Goal: Task Accomplishment & Management: Manage account settings

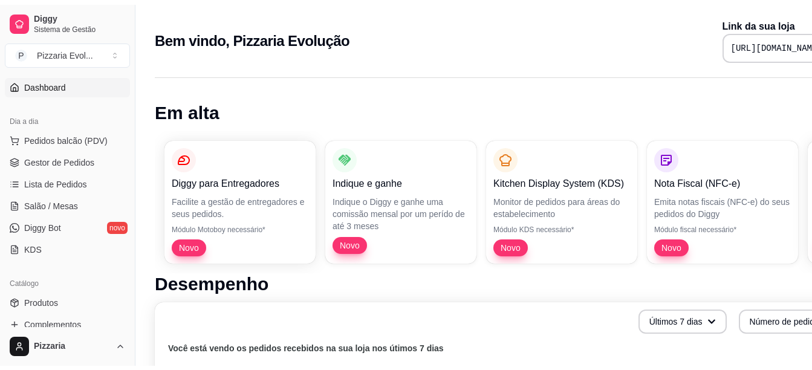
scroll to position [108, 0]
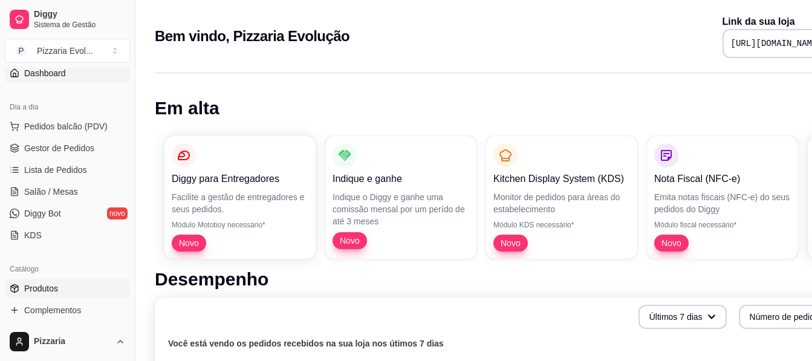
click at [27, 284] on span "Produtos" at bounding box center [41, 288] width 34 height 12
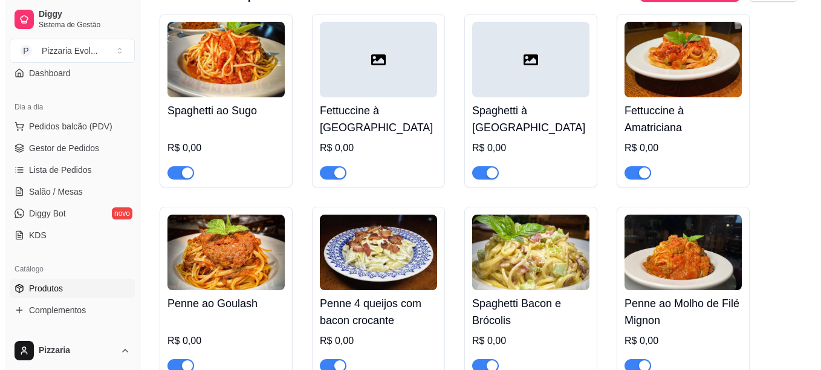
scroll to position [2839, 0]
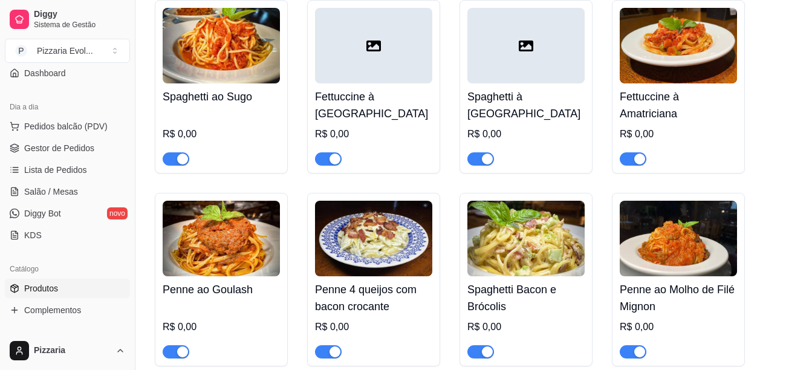
click at [583, 88] on h4 "Spaghetti à [GEOGRAPHIC_DATA]" at bounding box center [525, 105] width 117 height 34
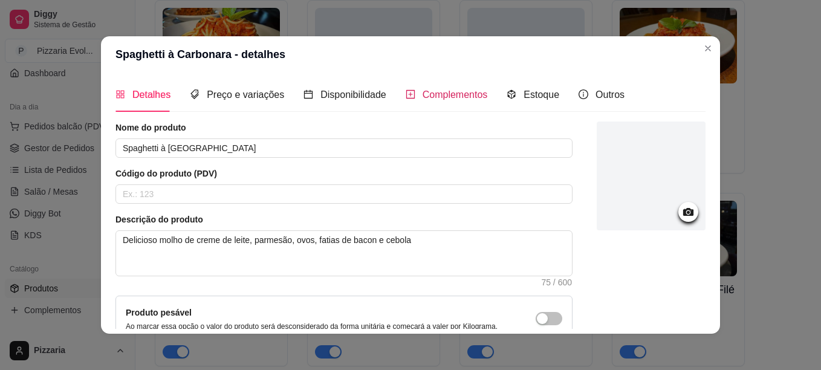
click at [437, 98] on span "Complementos" at bounding box center [455, 94] width 65 height 10
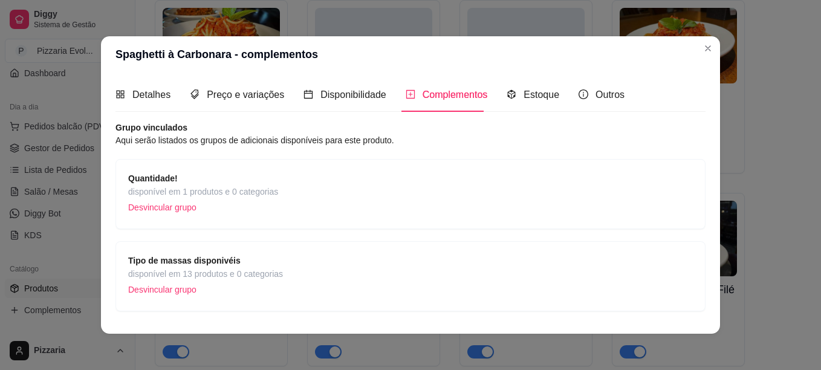
click at [314, 188] on div "Quantidade! disponível em 1 produtos e 0 categorias Desvincular grupo" at bounding box center [410, 194] width 565 height 45
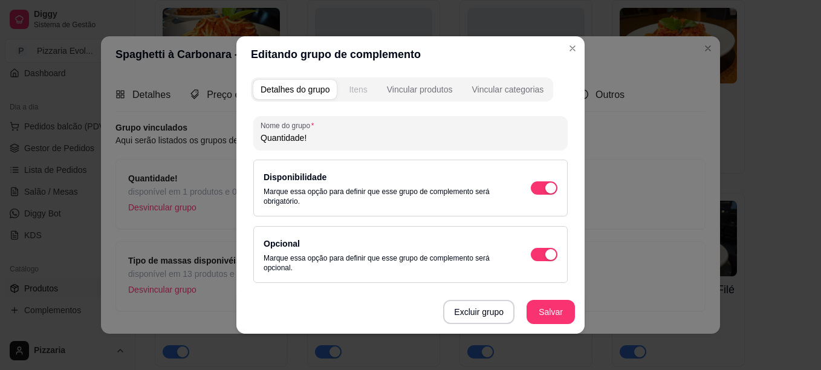
click at [358, 80] on button "Itens" at bounding box center [358, 89] width 33 height 19
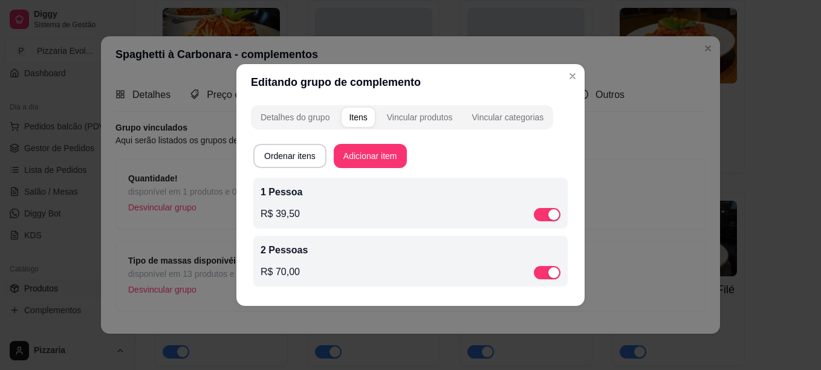
click at [422, 221] on div "R$ 39,50" at bounding box center [411, 214] width 300 height 15
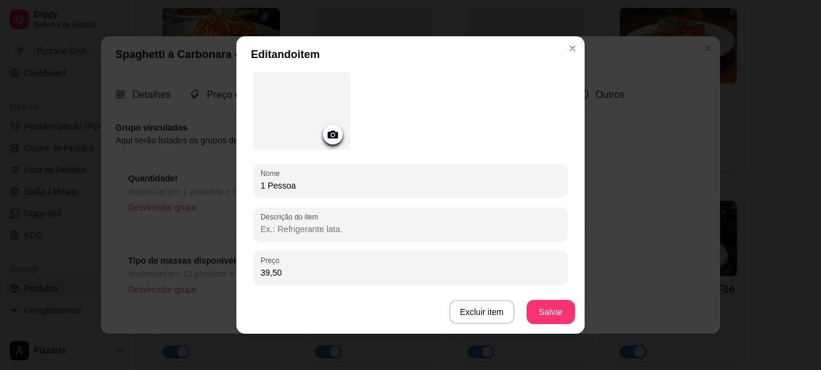
scroll to position [67, 0]
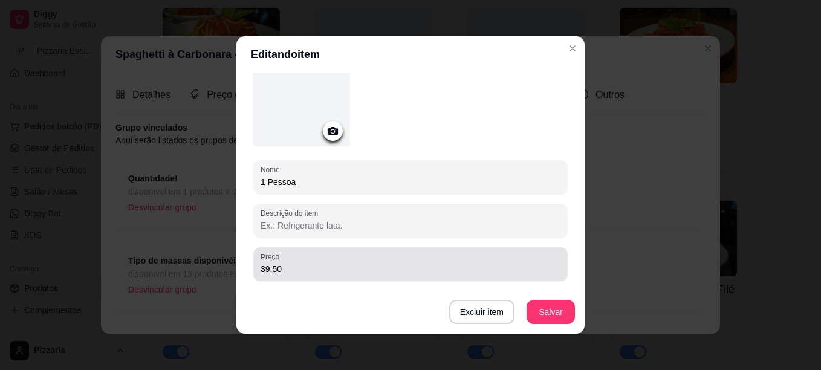
click at [299, 275] on div "39,50" at bounding box center [411, 264] width 300 height 24
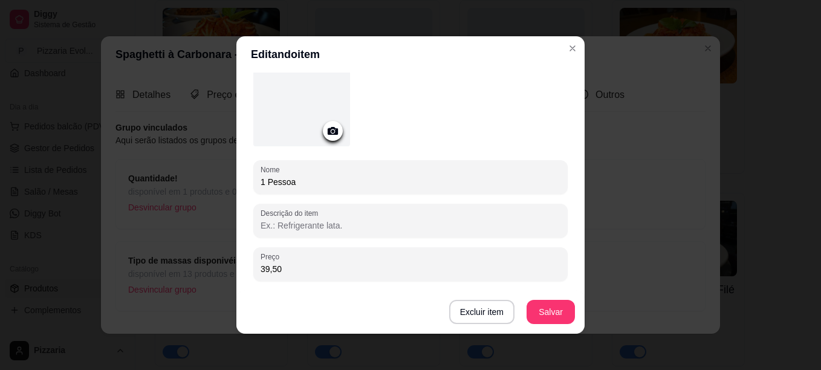
click at [299, 275] on div "39,50" at bounding box center [411, 264] width 300 height 24
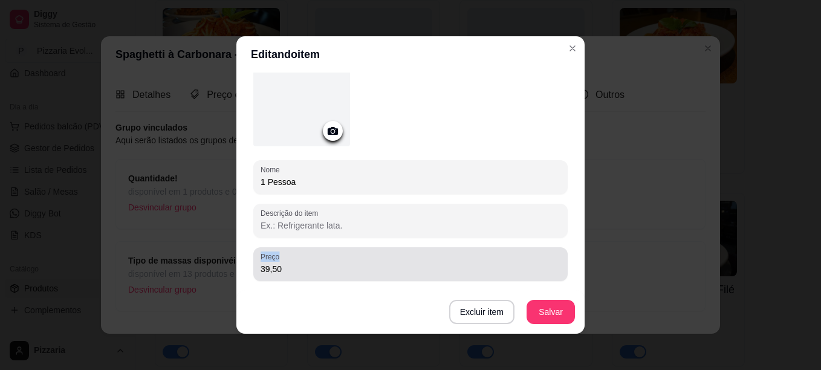
click at [299, 275] on div "39,50" at bounding box center [411, 264] width 300 height 24
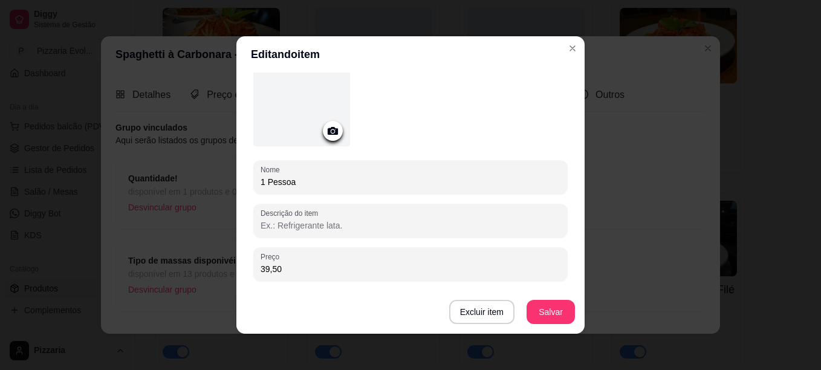
click at [299, 275] on div "39,50" at bounding box center [411, 264] width 300 height 24
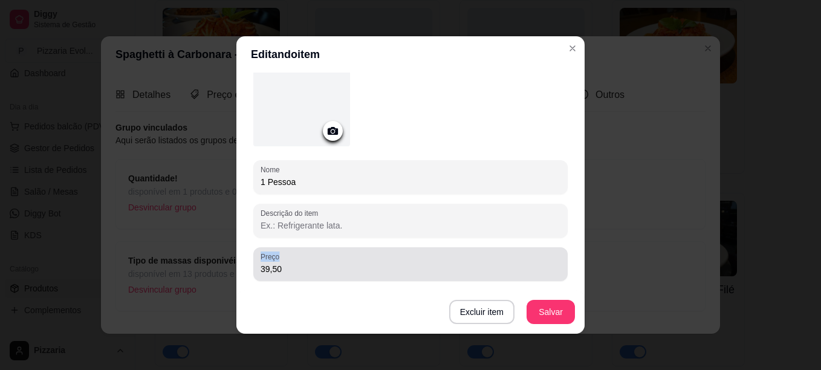
click at [299, 275] on div "39,50" at bounding box center [411, 264] width 300 height 24
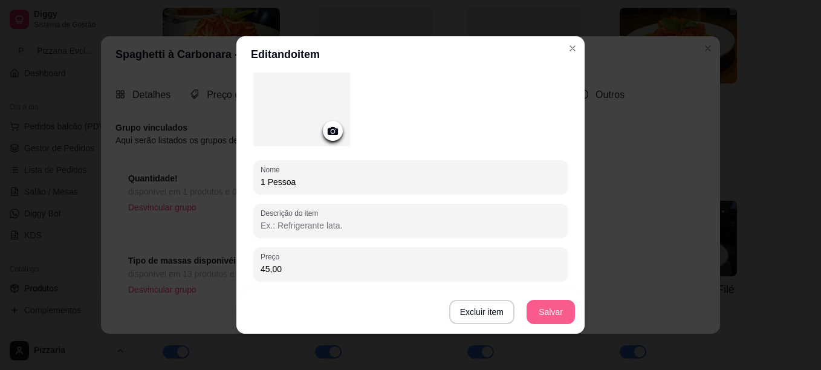
type input "45,00"
click at [556, 307] on button "Salvar" at bounding box center [550, 313] width 47 height 24
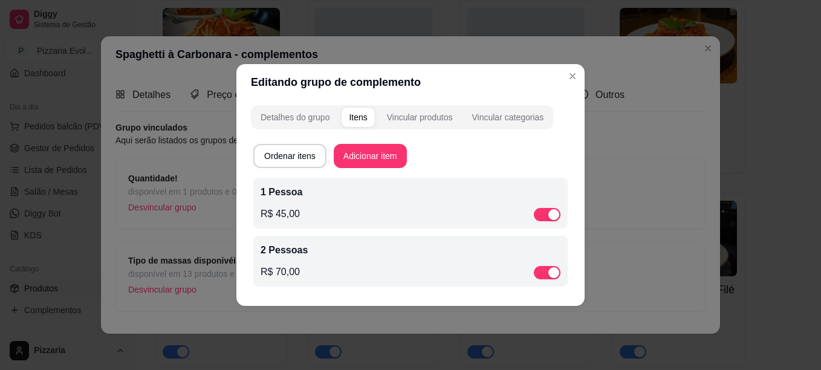
click at [326, 246] on p "2 Pessoas" at bounding box center [411, 250] width 300 height 15
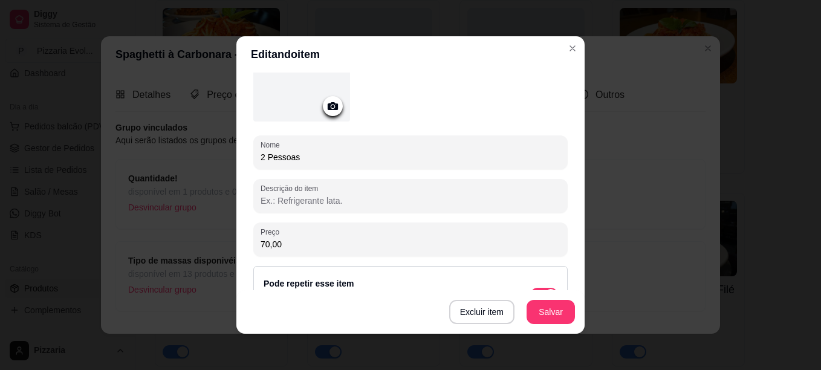
scroll to position [145, 0]
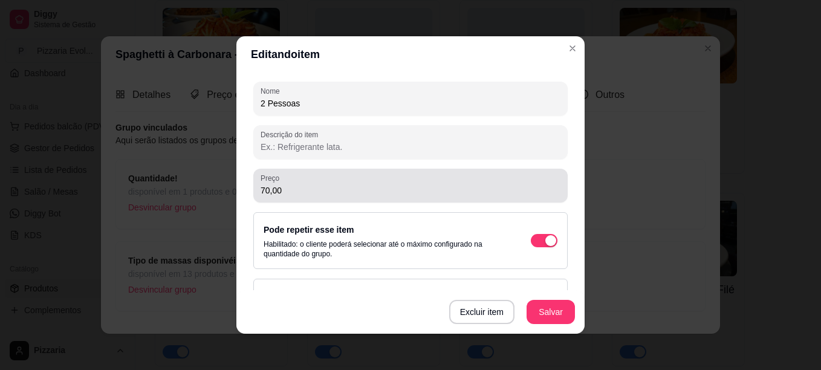
click at [356, 179] on div "70,00" at bounding box center [411, 186] width 300 height 24
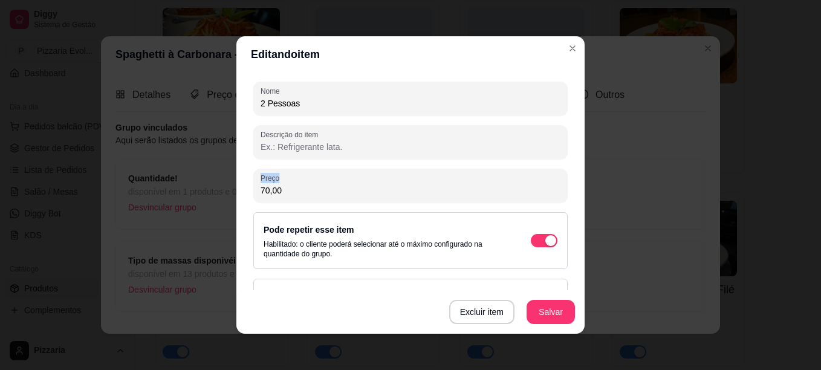
click at [356, 179] on div "70,00" at bounding box center [411, 186] width 300 height 24
type input "79,00"
click at [531, 316] on button "Salvar" at bounding box center [550, 313] width 47 height 24
click at [545, 308] on button "Salvar" at bounding box center [550, 313] width 47 height 24
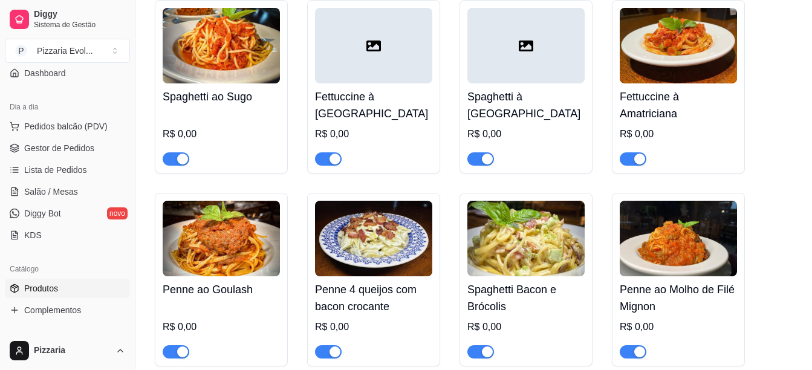
click at [697, 95] on h4 "Fettuccine à Amatriciana" at bounding box center [678, 105] width 117 height 34
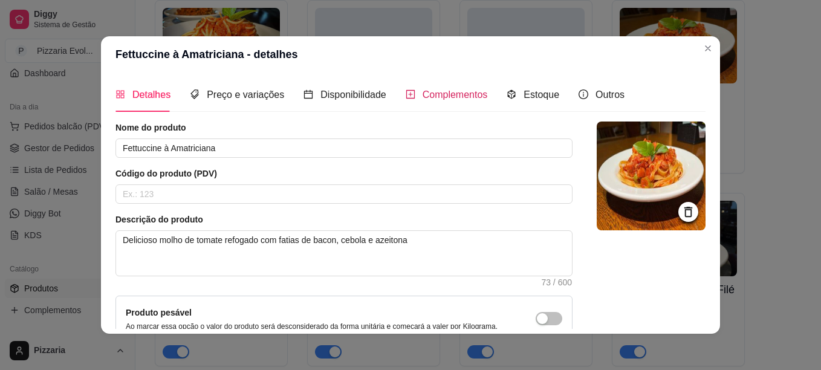
click at [450, 93] on span "Complementos" at bounding box center [455, 94] width 65 height 10
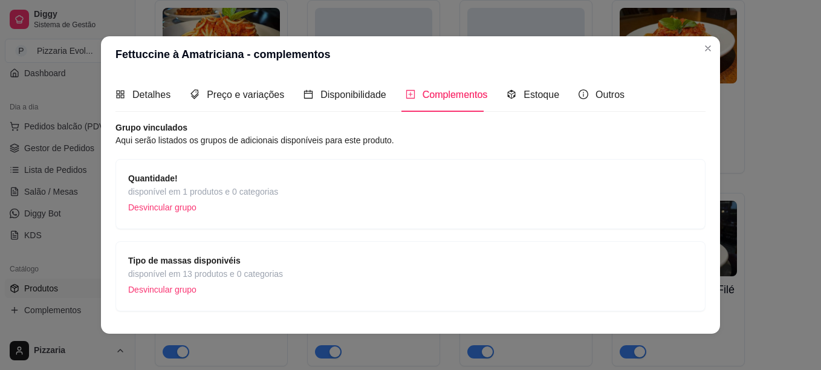
click at [292, 194] on div "Quantidade! disponível em 1 produtos e 0 categorias Desvincular grupo" at bounding box center [410, 194] width 565 height 45
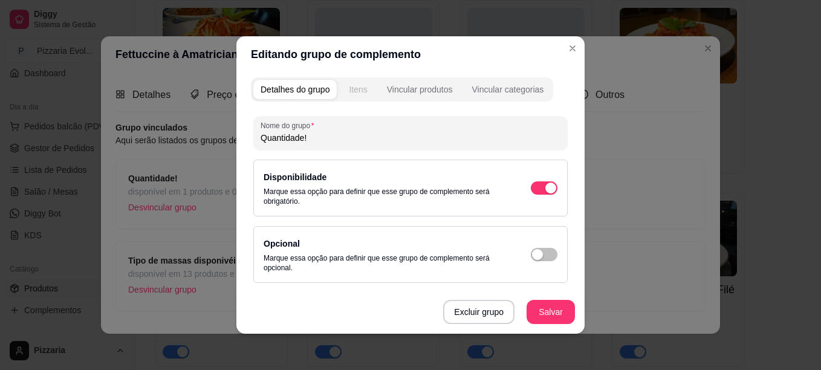
click at [362, 83] on button "Itens" at bounding box center [358, 89] width 33 height 19
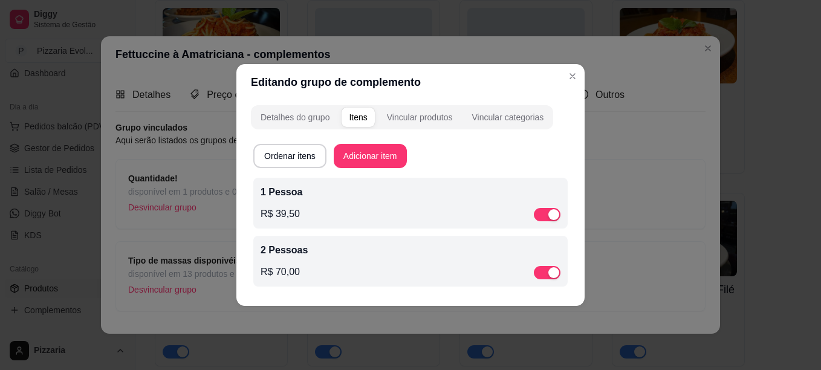
click at [347, 207] on div "R$ 39,50" at bounding box center [411, 214] width 300 height 15
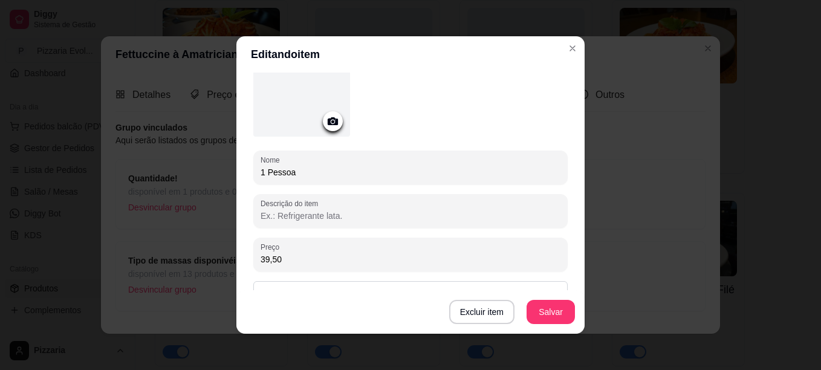
scroll to position [78, 0]
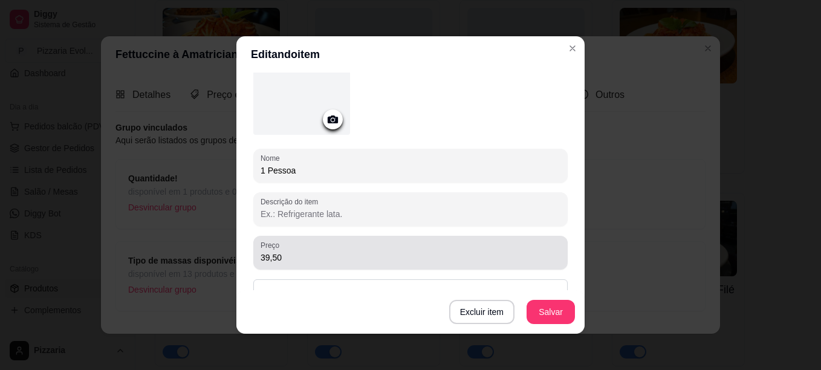
click at [299, 247] on div "39,50" at bounding box center [411, 253] width 300 height 24
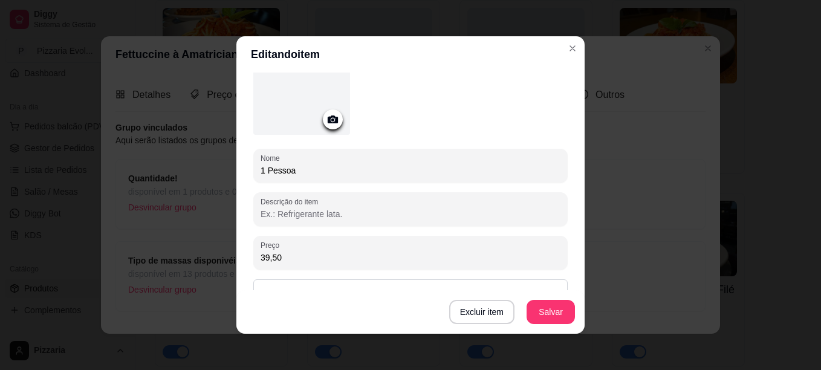
click at [299, 247] on div "39,50" at bounding box center [411, 253] width 300 height 24
type input "45,00"
click at [548, 311] on button "Salvar" at bounding box center [550, 313] width 47 height 24
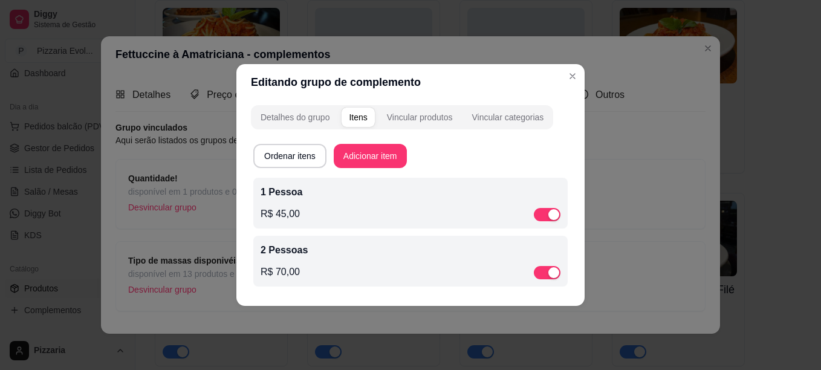
click at [394, 258] on div "2 Pessoas R$ 70,00" at bounding box center [411, 261] width 300 height 36
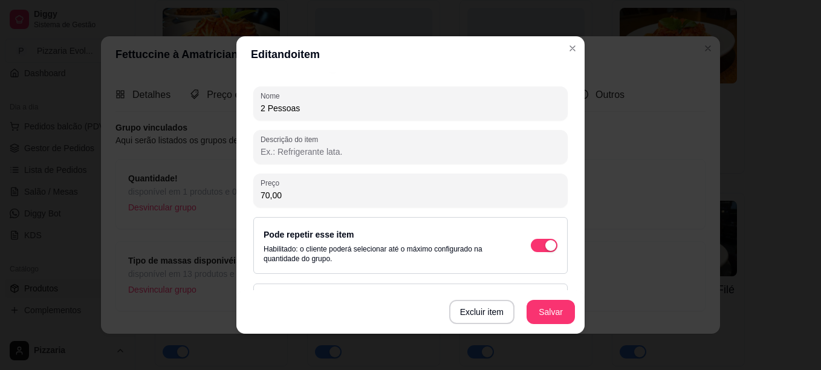
scroll to position [144, 0]
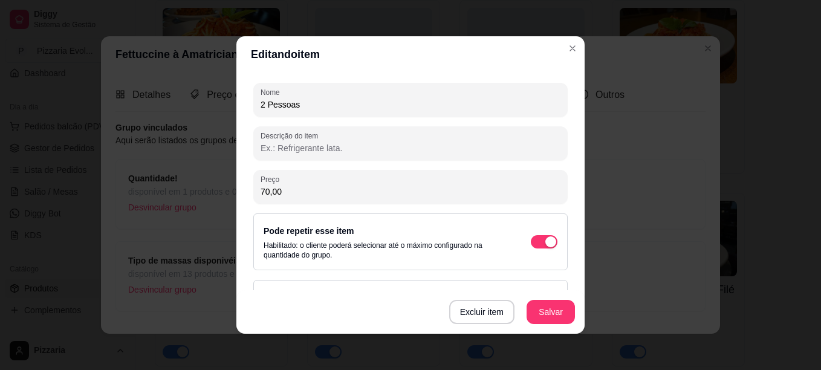
click at [310, 193] on input "70,00" at bounding box center [411, 192] width 300 height 12
type input "79,00"
click at [539, 310] on button "Salvar" at bounding box center [551, 312] width 48 height 24
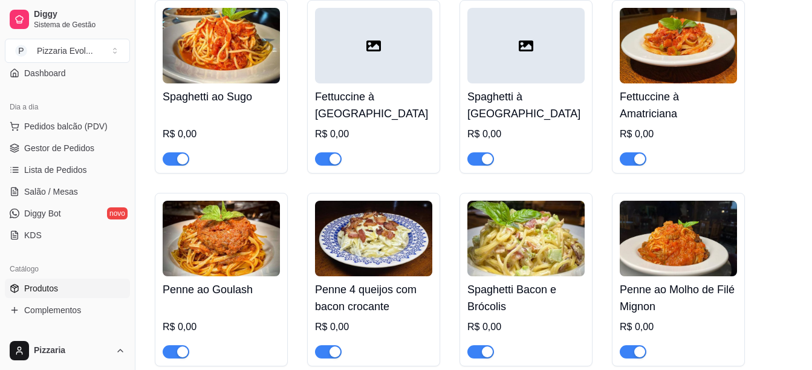
click at [236, 303] on div "R$ 0,00" at bounding box center [221, 331] width 117 height 56
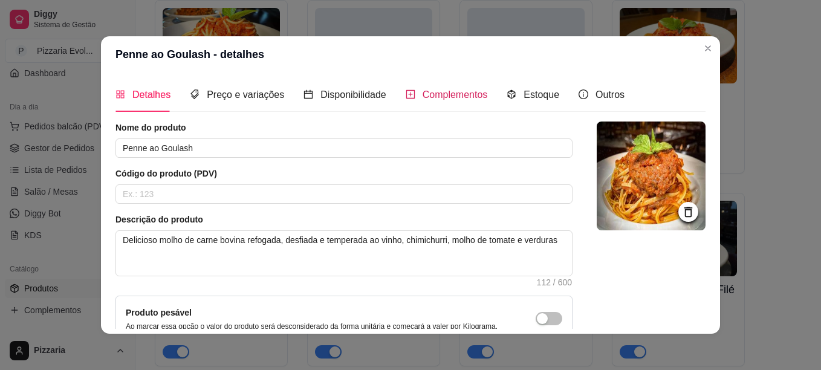
click at [427, 94] on span "Complementos" at bounding box center [455, 94] width 65 height 10
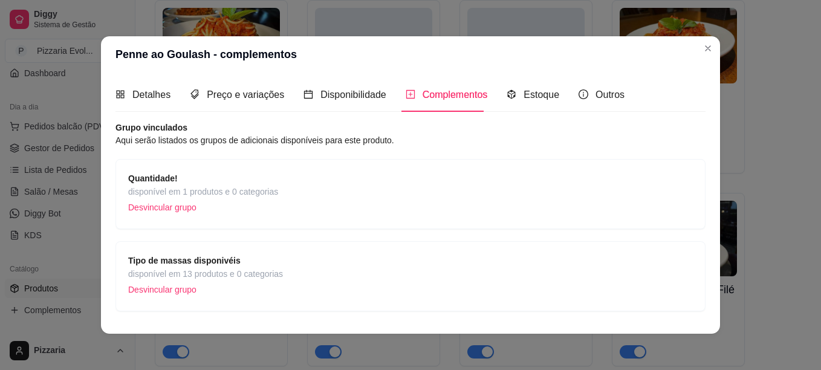
click at [258, 184] on span "Quantidade!" at bounding box center [203, 178] width 150 height 13
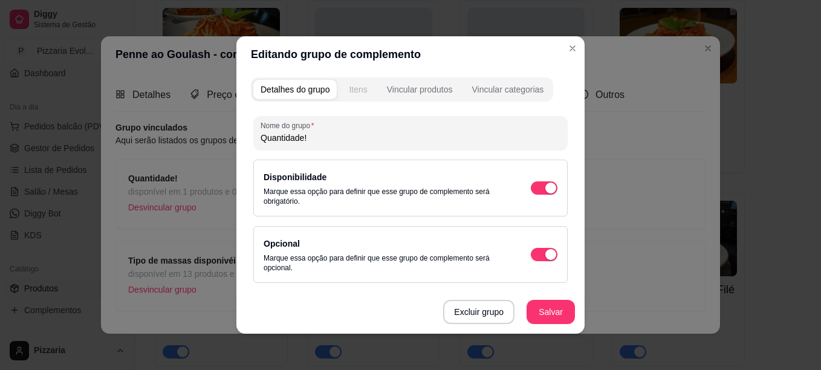
click at [354, 83] on button "Itens" at bounding box center [358, 89] width 33 height 19
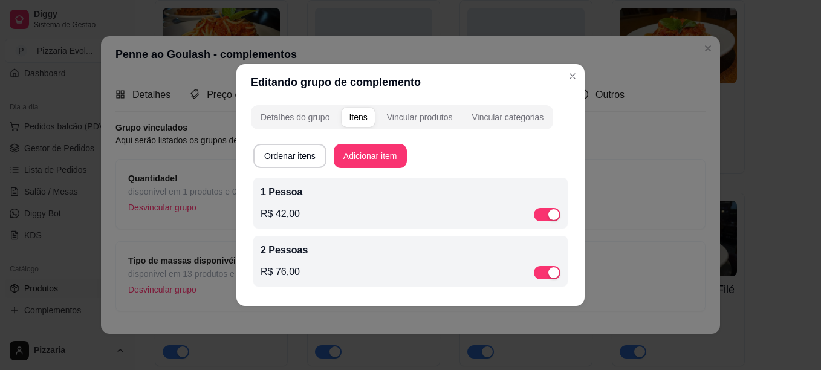
click at [327, 221] on div "R$ 42,00" at bounding box center [411, 214] width 300 height 15
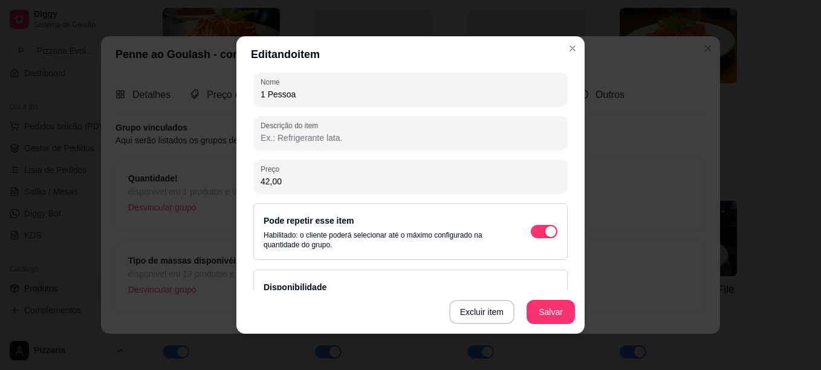
scroll to position [180, 0]
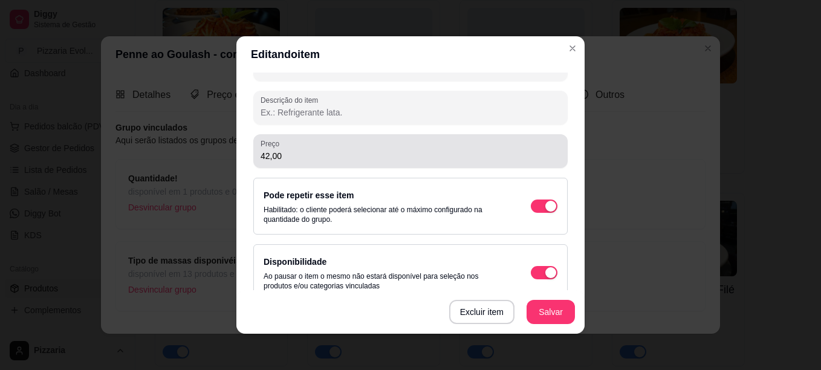
click at [313, 149] on div "42,00" at bounding box center [411, 151] width 300 height 24
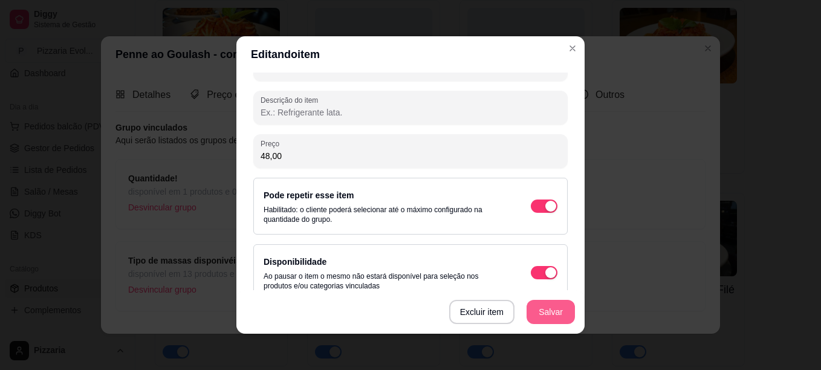
type input "48,00"
click at [547, 305] on button "Salvar" at bounding box center [550, 313] width 47 height 24
click at [544, 310] on button "Salvar" at bounding box center [550, 313] width 47 height 24
click at [547, 312] on button "Salvar" at bounding box center [550, 313] width 47 height 24
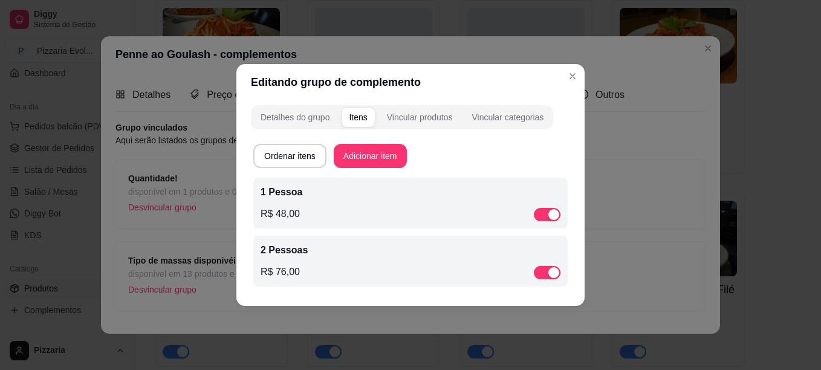
click at [365, 256] on p "2 Pessoas" at bounding box center [411, 250] width 300 height 15
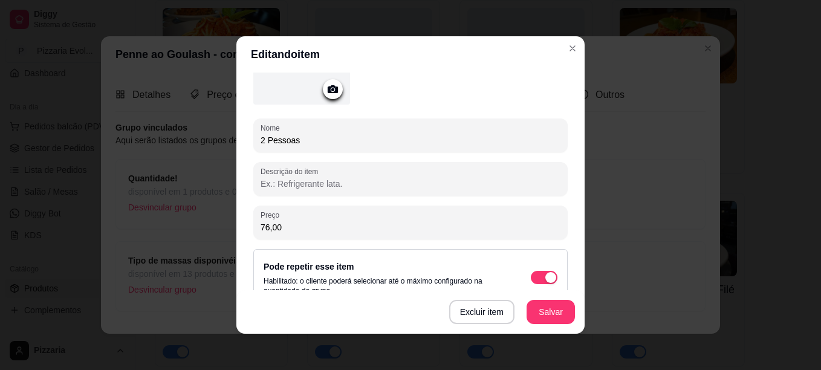
scroll to position [116, 0]
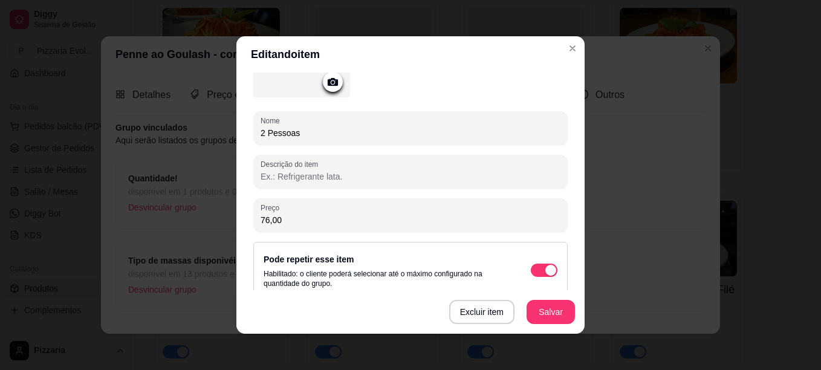
click at [285, 216] on input "76,00" at bounding box center [411, 220] width 300 height 12
type input "84,00"
click at [557, 319] on button "Salvar" at bounding box center [551, 312] width 48 height 24
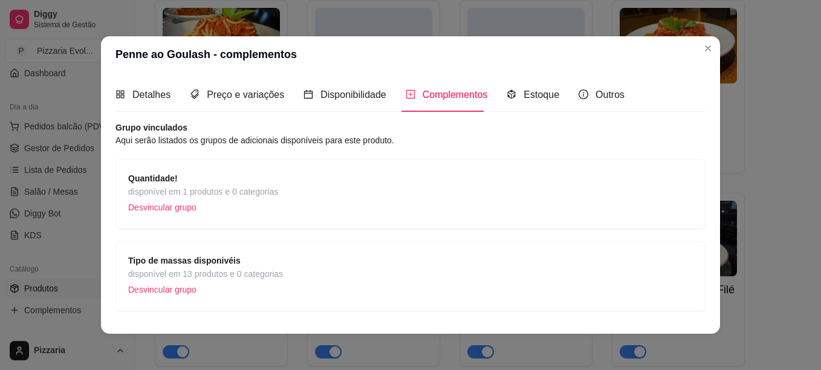
scroll to position [31, 0]
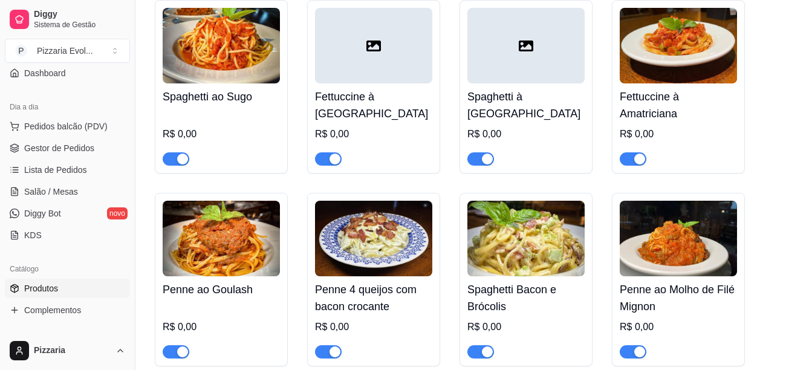
click at [403, 320] on div "R$ 0,00" at bounding box center [373, 327] width 117 height 15
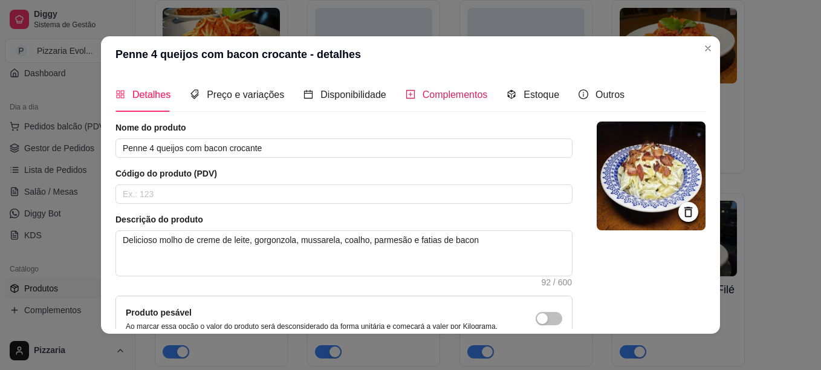
click at [444, 99] on span "Complementos" at bounding box center [455, 94] width 65 height 10
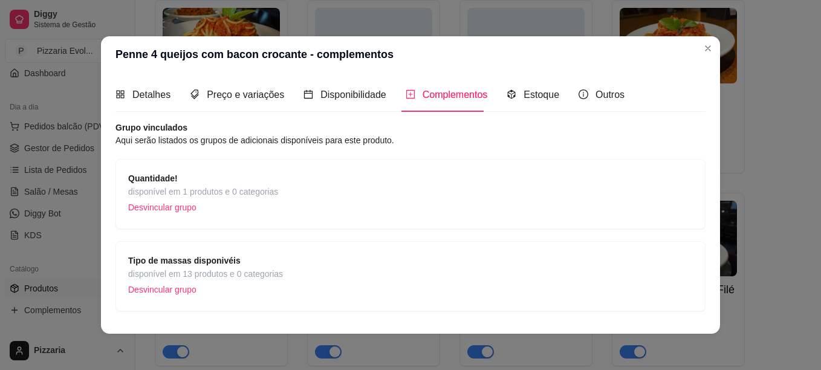
click at [192, 186] on span "disponível em 1 produtos e 0 categorias" at bounding box center [203, 191] width 150 height 13
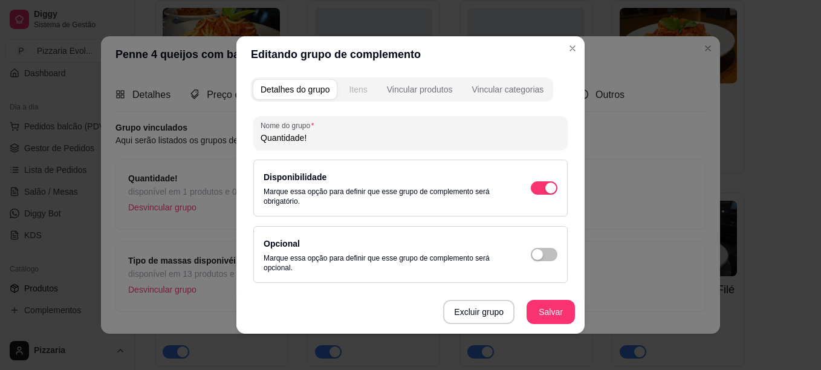
click at [349, 93] on div "Itens" at bounding box center [358, 89] width 18 height 12
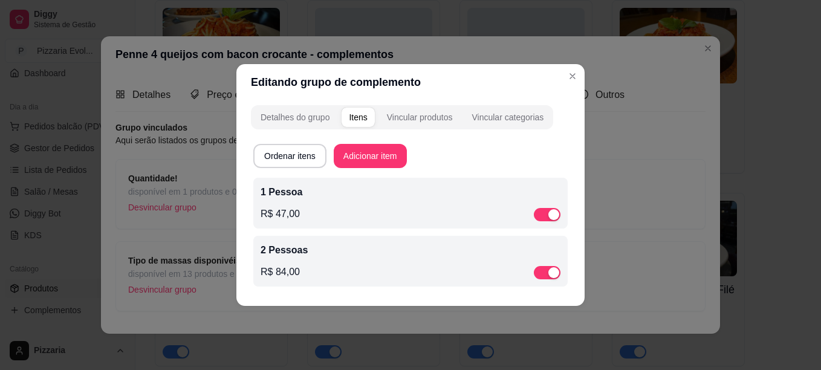
click at [316, 222] on div "1 Pessoa R$ 47,00" at bounding box center [410, 203] width 314 height 51
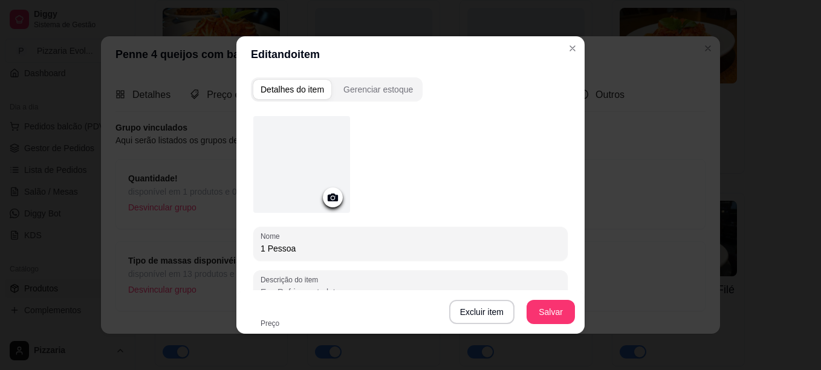
scroll to position [139, 0]
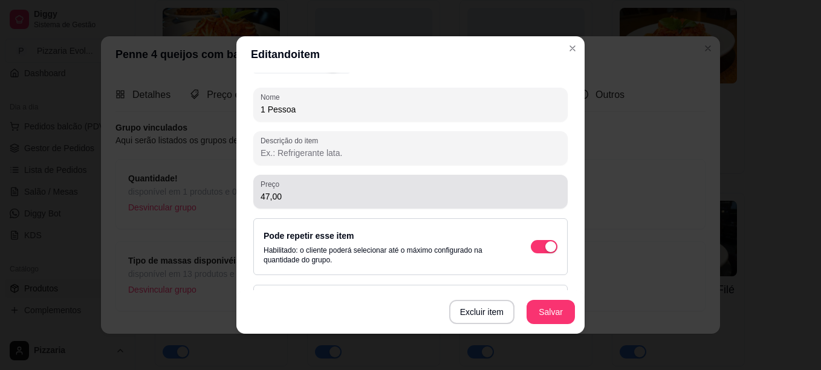
click at [319, 190] on input "47,00" at bounding box center [411, 196] width 300 height 12
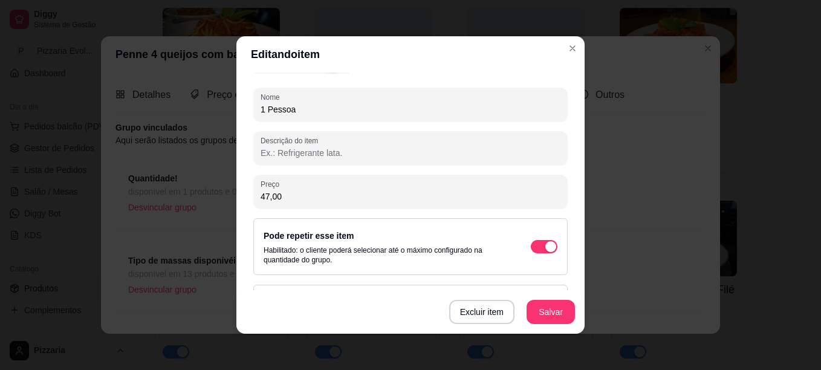
click at [319, 190] on input "47,00" at bounding box center [411, 196] width 300 height 12
type input "49,00"
click at [562, 314] on button "Salvar" at bounding box center [550, 313] width 47 height 24
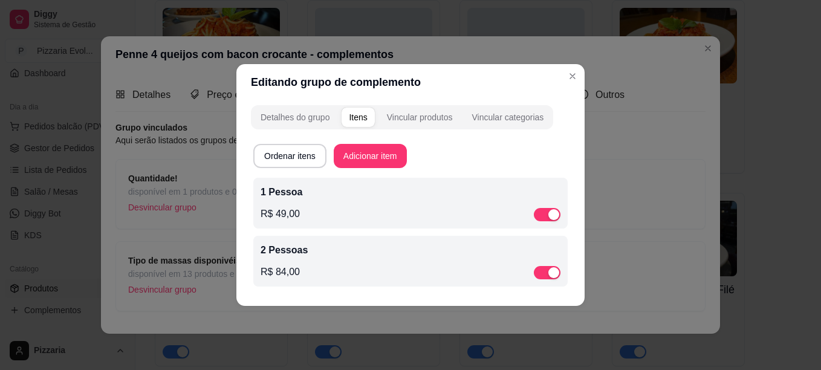
click at [441, 248] on p "2 Pessoas" at bounding box center [411, 250] width 300 height 15
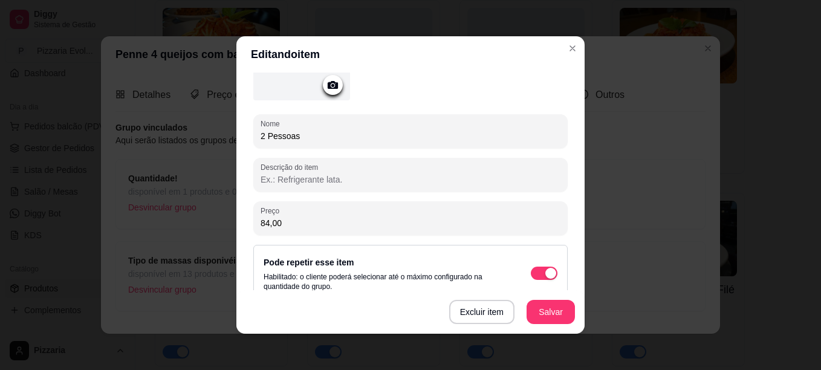
scroll to position [122, 0]
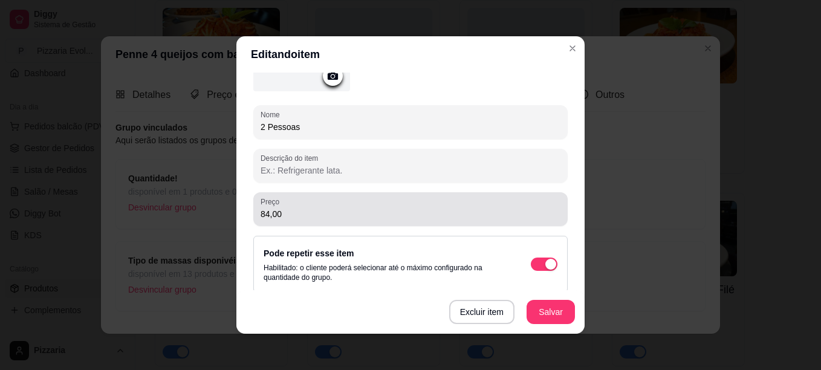
click at [359, 211] on input "84,00" at bounding box center [411, 214] width 300 height 12
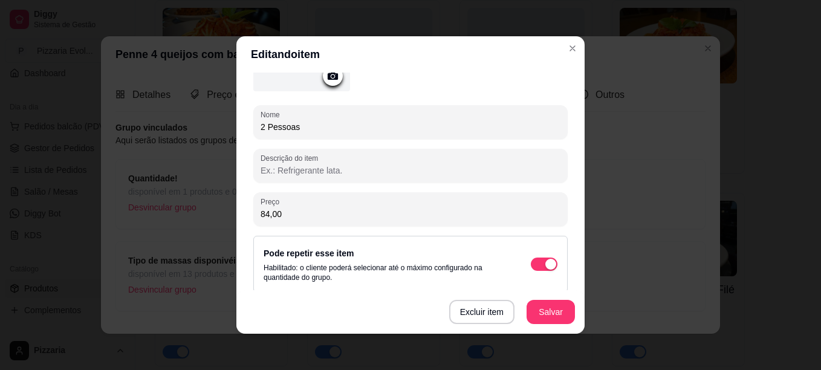
click at [359, 211] on input "84,00" at bounding box center [411, 214] width 300 height 12
type input "85,00"
click at [539, 311] on button "Salvar" at bounding box center [550, 313] width 47 height 24
click at [549, 316] on button "Salvar" at bounding box center [550, 313] width 47 height 24
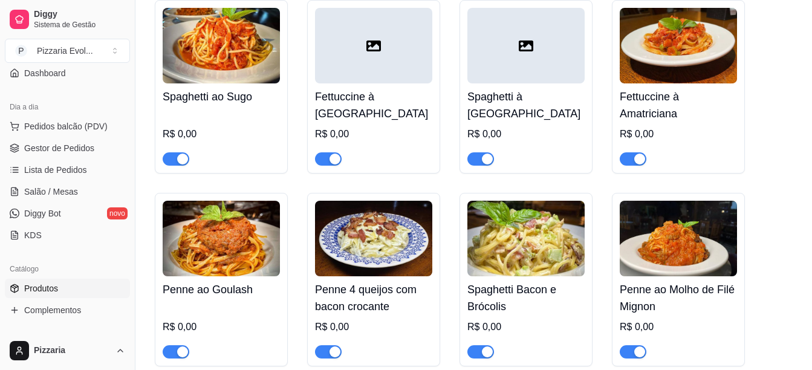
click at [547, 285] on h4 "Spaghetti Bacon e Brócolis" at bounding box center [525, 298] width 117 height 34
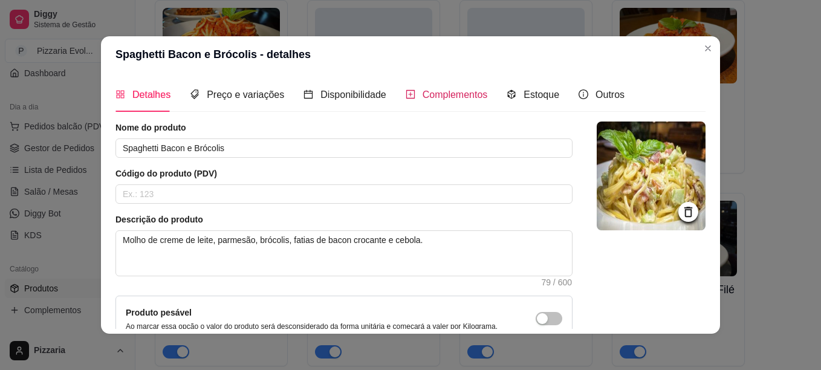
click at [406, 93] on icon "plus-square" at bounding box center [411, 94] width 10 height 10
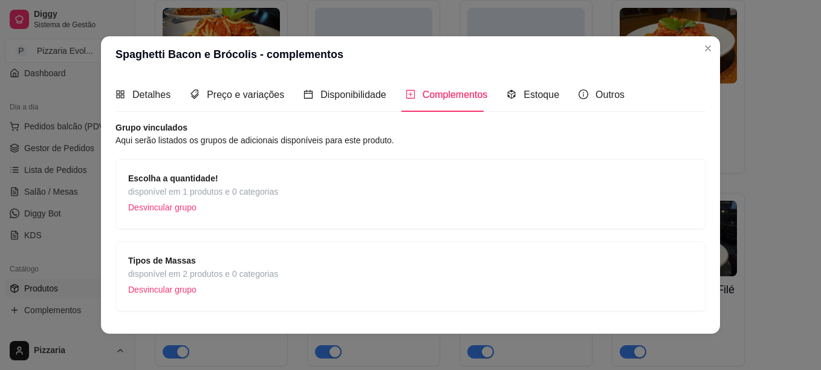
click at [284, 208] on div "Escolha a quantidade! disponível em 1 produtos e 0 categorias Desvincular grupo" at bounding box center [410, 194] width 565 height 45
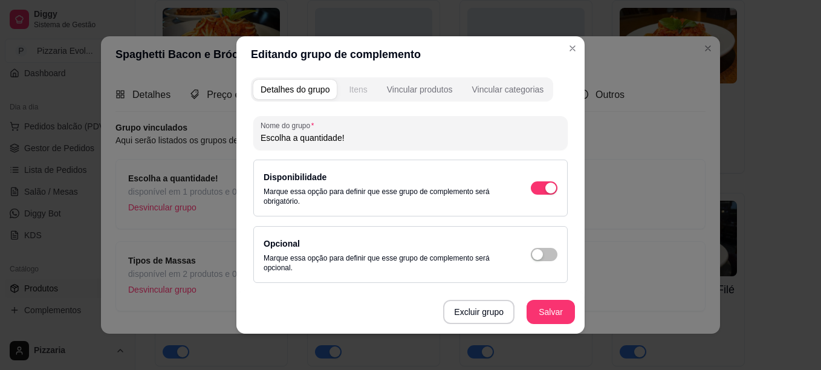
click at [357, 90] on div "Itens" at bounding box center [358, 89] width 18 height 12
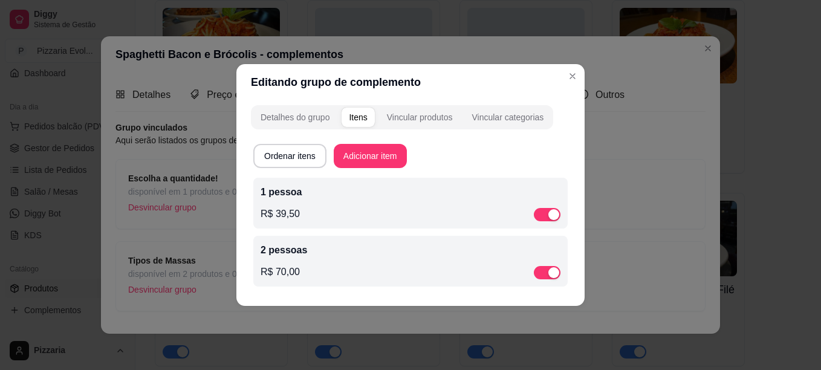
click at [348, 201] on div "1 pessoa R$ 39,50" at bounding box center [411, 203] width 300 height 36
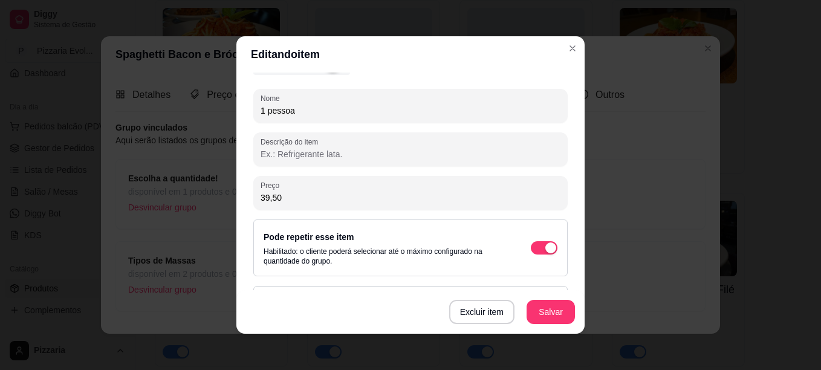
scroll to position [141, 0]
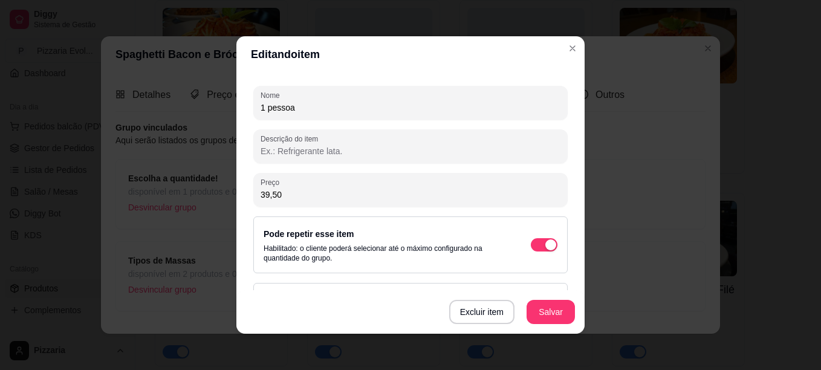
click at [339, 200] on input "39,50" at bounding box center [411, 195] width 300 height 12
type input "45,00"
click at [568, 307] on button "Salvar" at bounding box center [550, 313] width 47 height 24
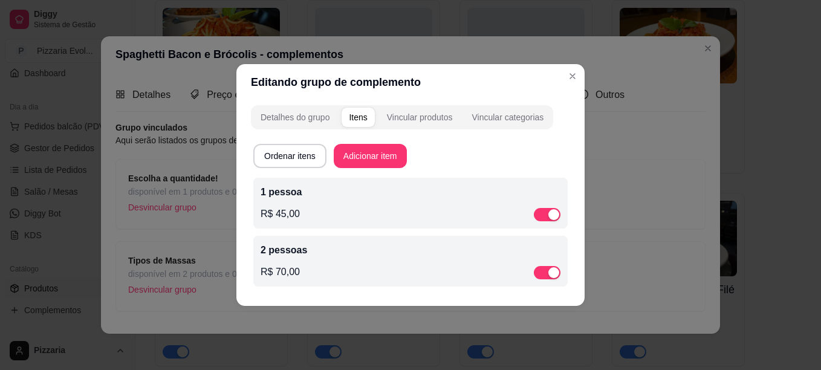
click at [348, 276] on div "R$ 70,00" at bounding box center [411, 272] width 300 height 15
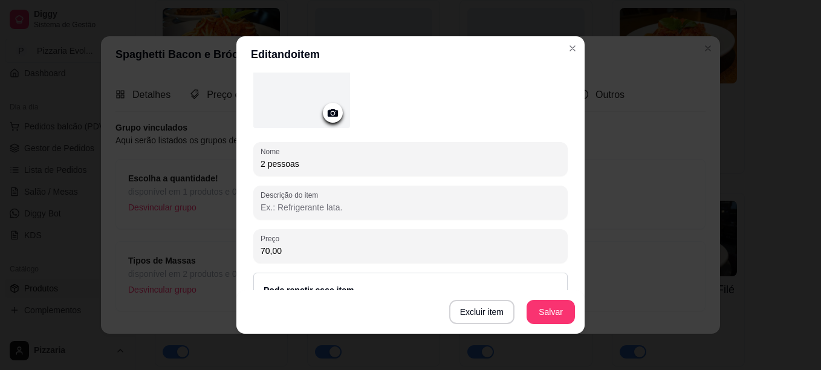
scroll to position [107, 0]
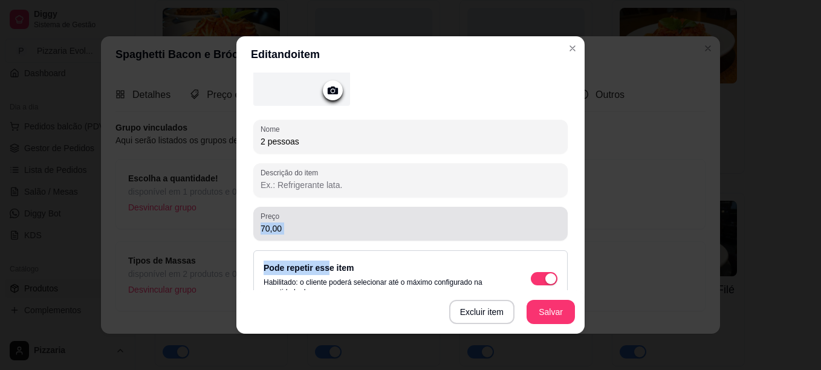
drag, startPoint x: 321, startPoint y: 241, endPoint x: 324, endPoint y: 234, distance: 7.3
click at [324, 234] on div "Nome 2 pessoas Descrição do item Preço 70,00 Pode repetir esse item Habilitado:…" at bounding box center [410, 191] width 314 height 365
click at [324, 234] on div "70,00" at bounding box center [411, 224] width 300 height 24
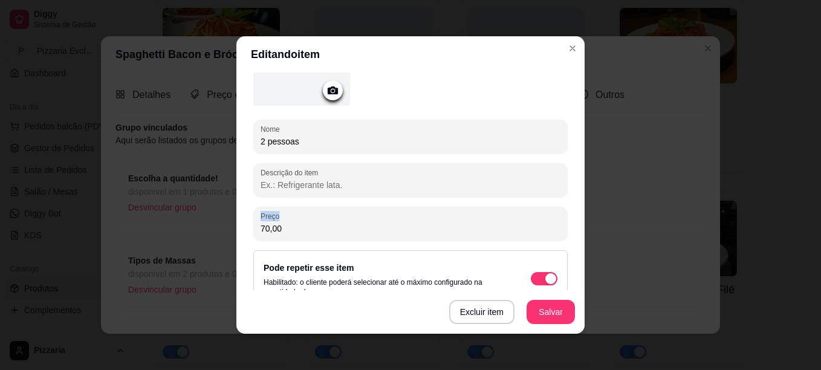
click at [324, 234] on div "70,00" at bounding box center [411, 224] width 300 height 24
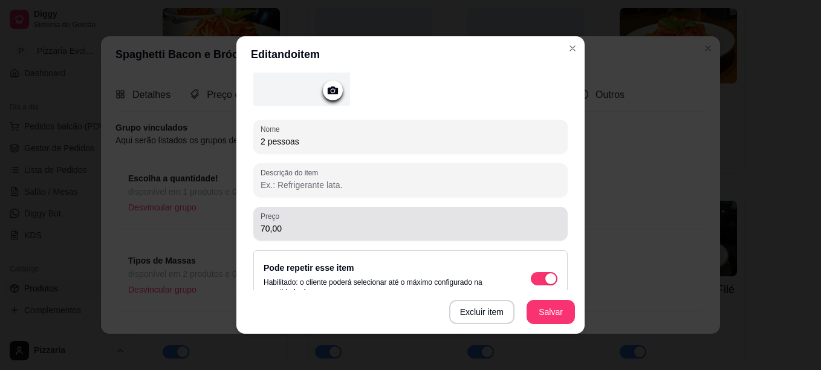
click at [324, 234] on div "70,00" at bounding box center [411, 224] width 300 height 24
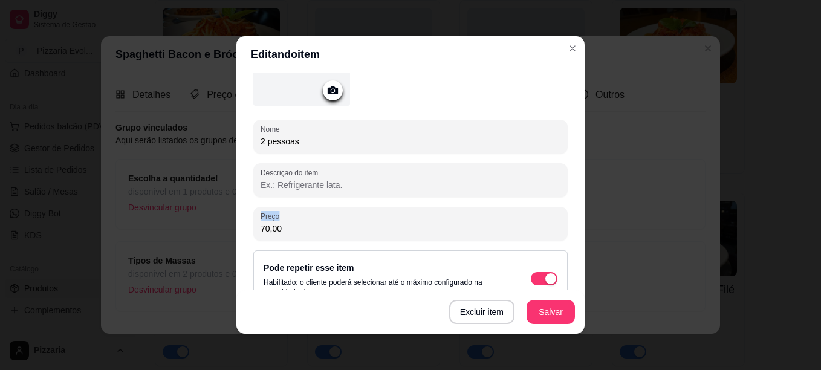
click at [324, 234] on div "70,00" at bounding box center [411, 224] width 300 height 24
click at [276, 227] on input "70,00" at bounding box center [411, 229] width 300 height 12
type input "79,00"
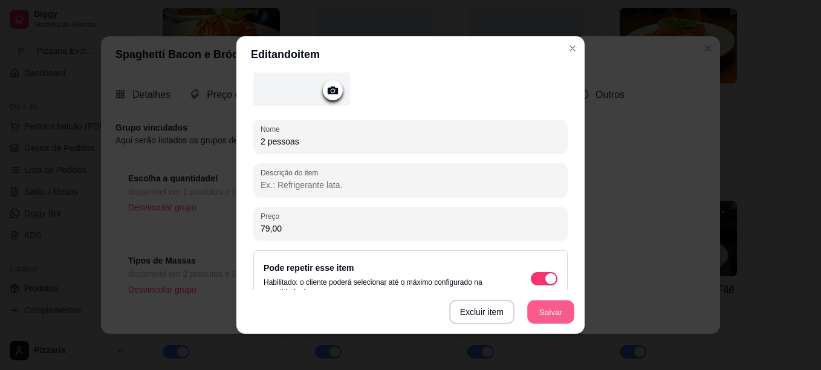
click at [538, 313] on button "Salvar" at bounding box center [550, 313] width 47 height 24
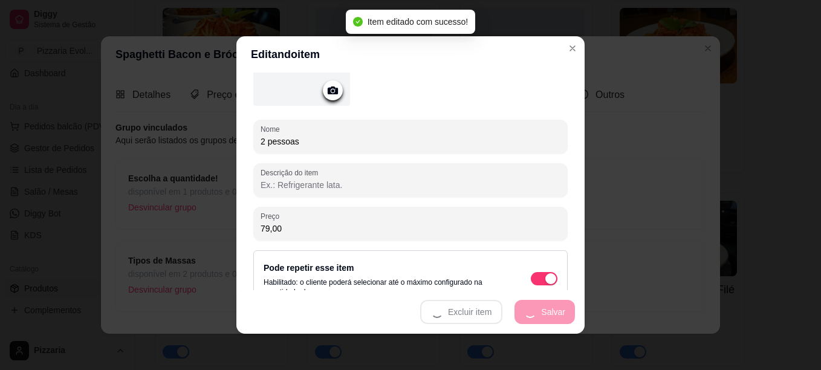
click at [538, 313] on div "Excluir item Salvar" at bounding box center [410, 312] width 348 height 44
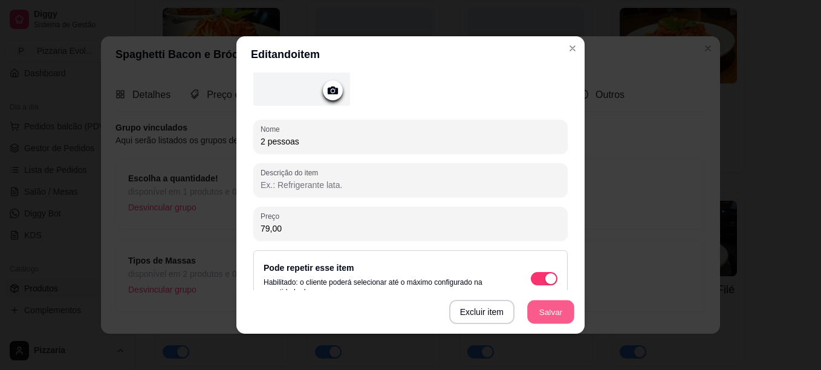
click at [555, 311] on button "Salvar" at bounding box center [550, 313] width 47 height 24
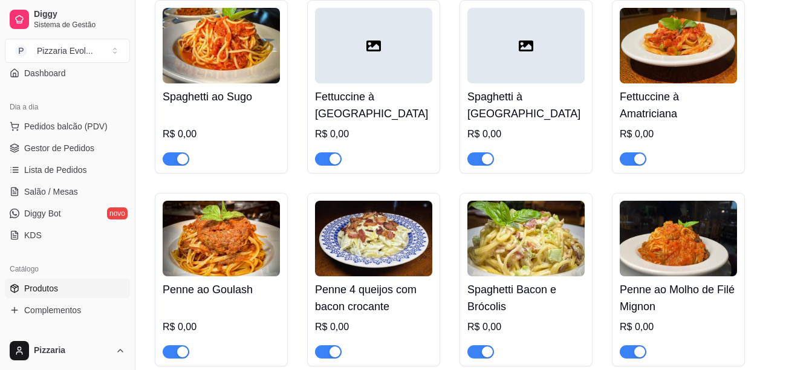
click at [688, 281] on h4 "Penne ao Molho de Filé Mignon" at bounding box center [678, 298] width 117 height 34
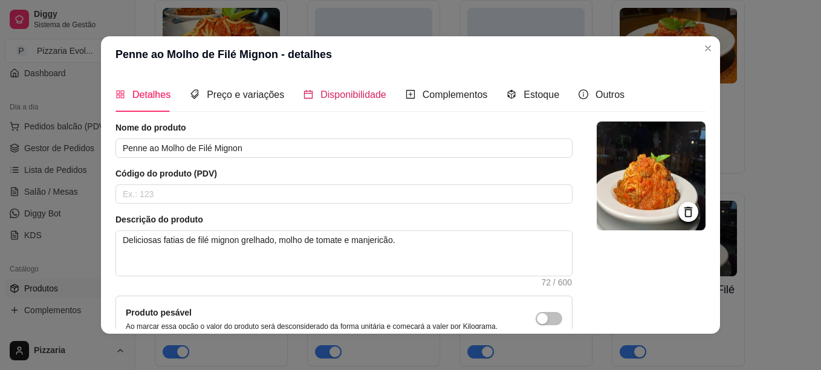
click at [366, 95] on span "Disponibilidade" at bounding box center [354, 94] width 66 height 10
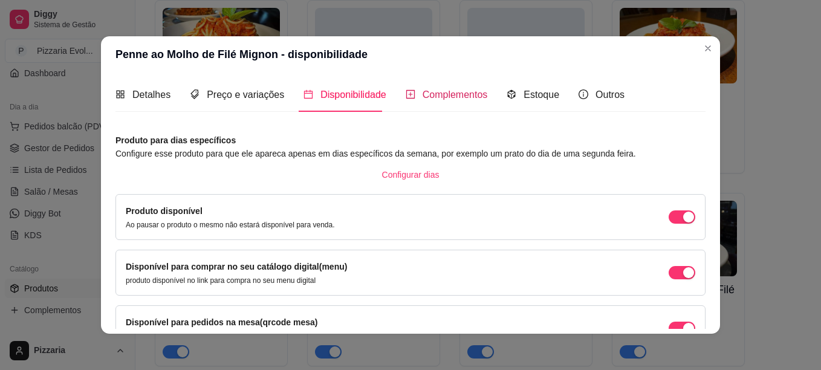
click at [451, 89] on span "Complementos" at bounding box center [455, 94] width 65 height 10
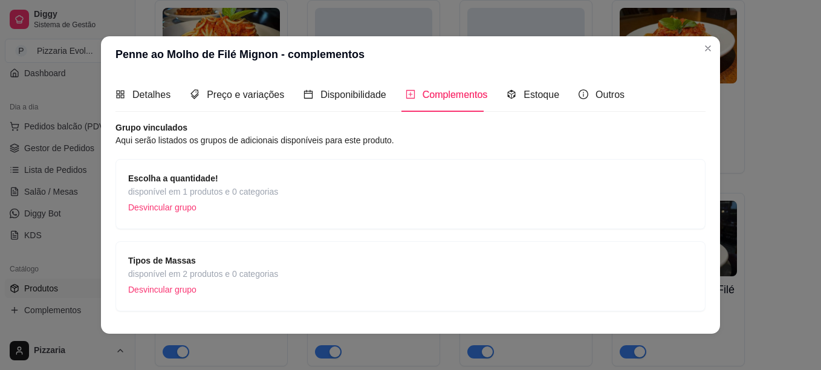
click at [403, 193] on div "Escolha a quantidade! disponível em 1 produtos e 0 categorias Desvincular grupo" at bounding box center [410, 194] width 565 height 45
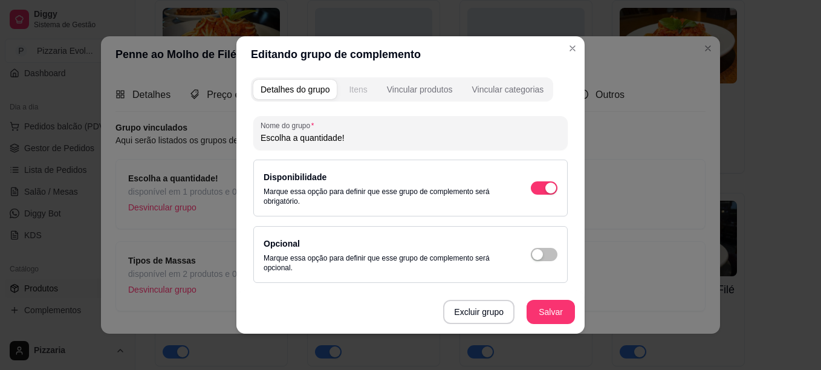
click at [360, 85] on div "Itens" at bounding box center [358, 89] width 18 height 12
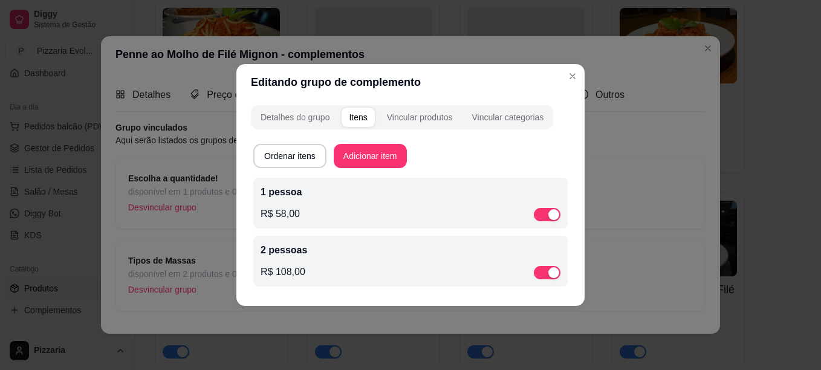
click at [342, 200] on div "1 pessoa R$ 58,00" at bounding box center [411, 203] width 300 height 36
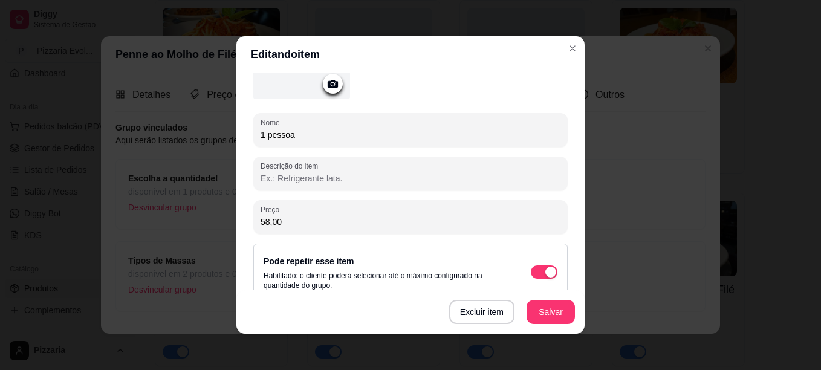
scroll to position [151, 0]
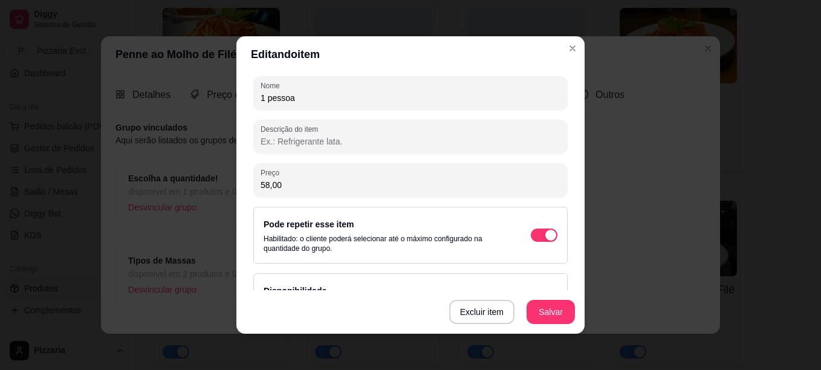
click at [347, 182] on input "58,00" at bounding box center [411, 185] width 300 height 12
type input "63,00"
click at [555, 305] on button "Salvar" at bounding box center [550, 313] width 47 height 24
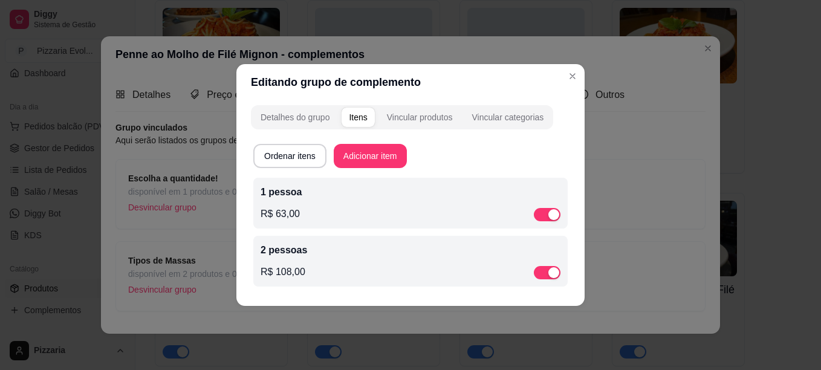
click at [332, 284] on div "2 pessoas R$ 108,00" at bounding box center [410, 261] width 314 height 51
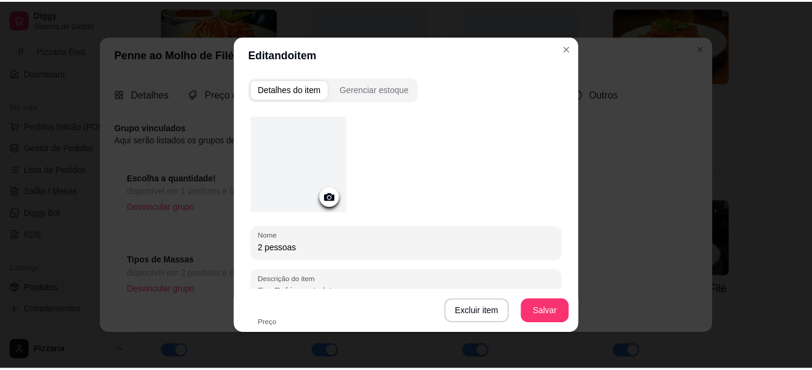
scroll to position [158, 0]
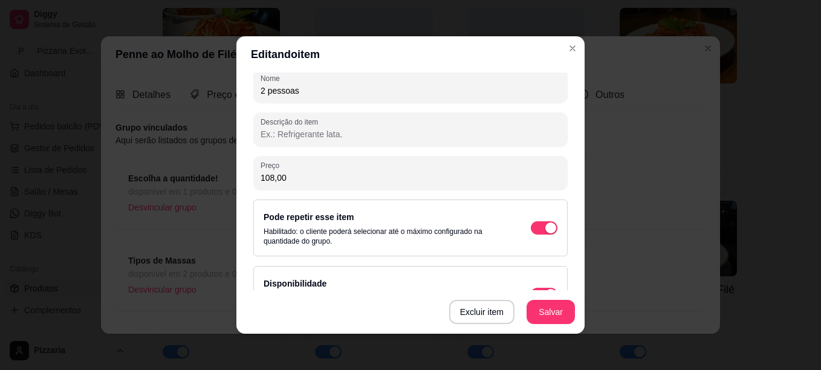
click at [305, 174] on input "108,00" at bounding box center [411, 178] width 300 height 12
type input "118,00"
click at [527, 304] on button "Salvar" at bounding box center [551, 312] width 48 height 24
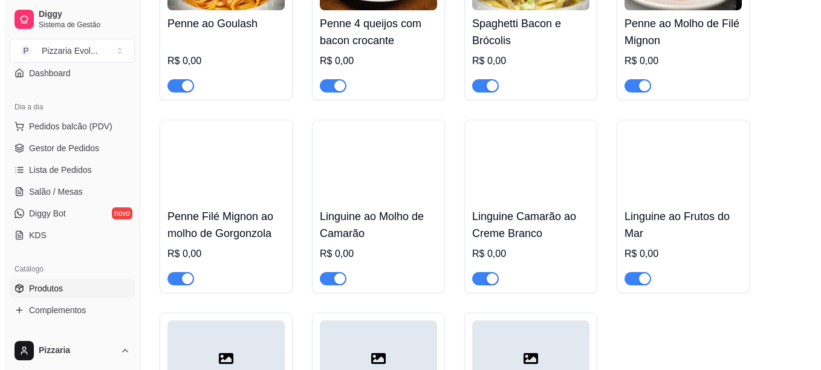
scroll to position [3118, 0]
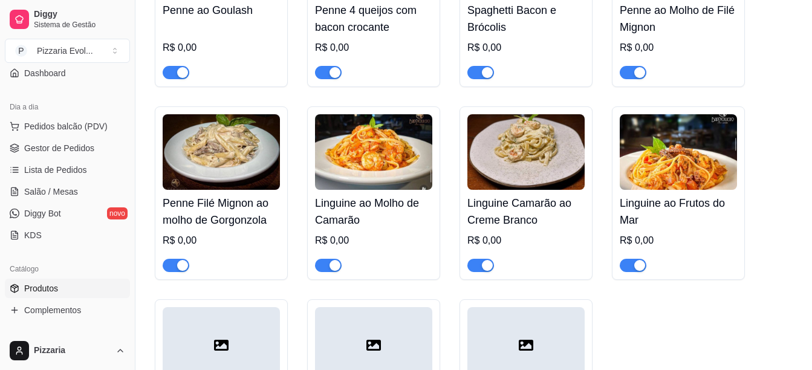
click at [261, 200] on h4 "Penne Filé Mignon ao molho de Gorgonzola" at bounding box center [221, 212] width 117 height 34
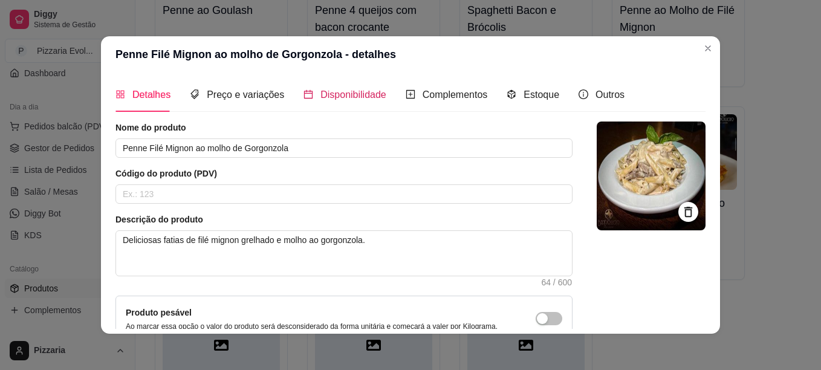
click at [340, 93] on span "Disponibilidade" at bounding box center [354, 94] width 66 height 10
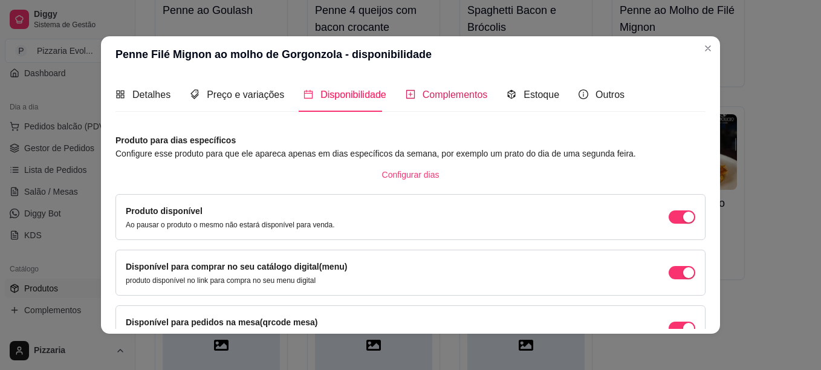
click at [409, 93] on div "Complementos" at bounding box center [447, 94] width 82 height 15
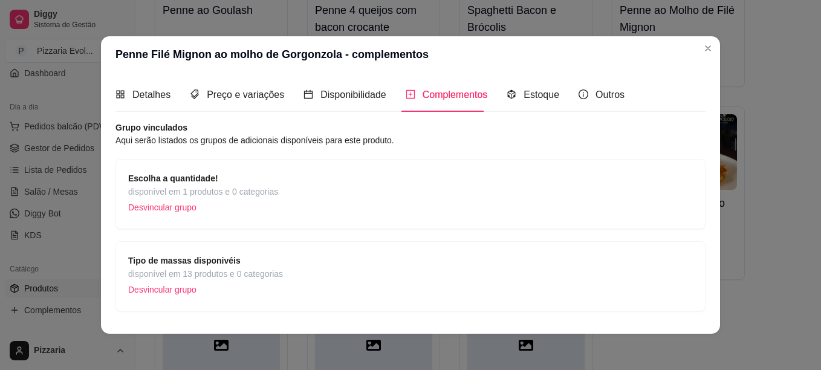
click at [321, 197] on div "Escolha a quantidade! disponível em 1 produtos e 0 categorias Desvincular grupo" at bounding box center [410, 194] width 565 height 45
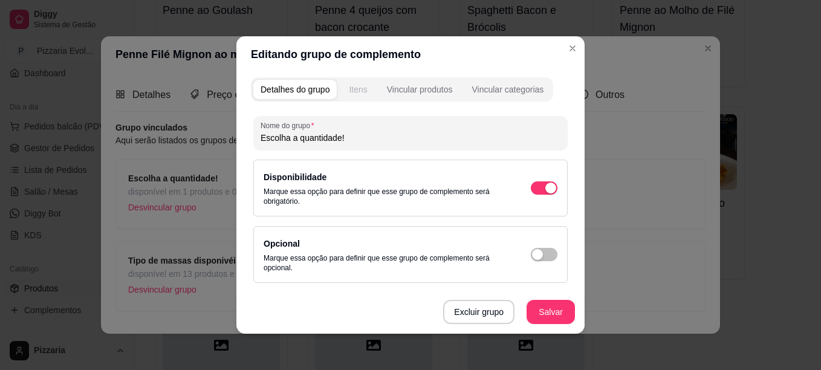
click at [353, 88] on div "Itens" at bounding box center [358, 89] width 18 height 12
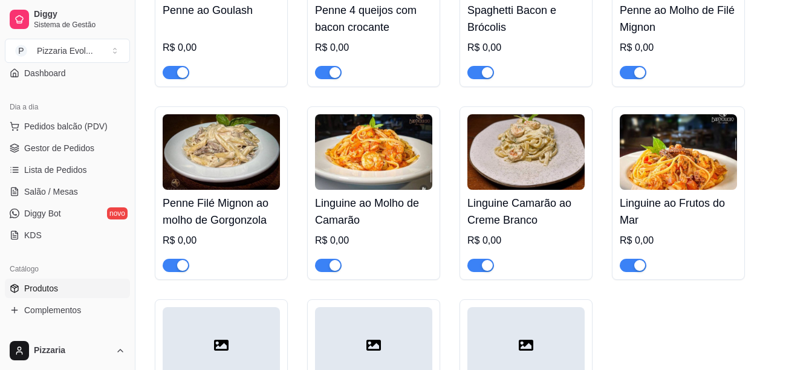
click at [424, 195] on h4 "Linguine ao Molho de Camarão" at bounding box center [373, 212] width 117 height 34
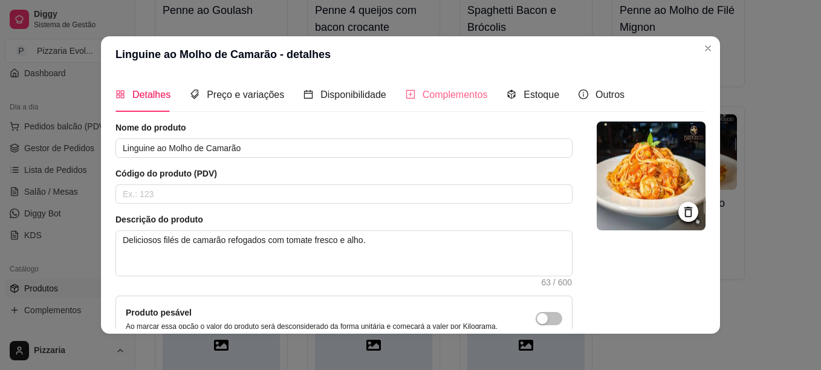
click at [429, 103] on div "Complementos" at bounding box center [447, 94] width 82 height 34
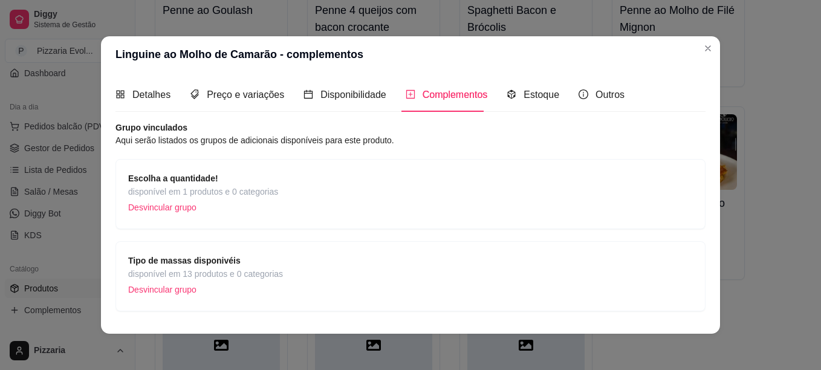
click at [308, 204] on div "Escolha a quantidade! disponível em 1 produtos e 0 categorias Desvincular grupo" at bounding box center [410, 194] width 565 height 45
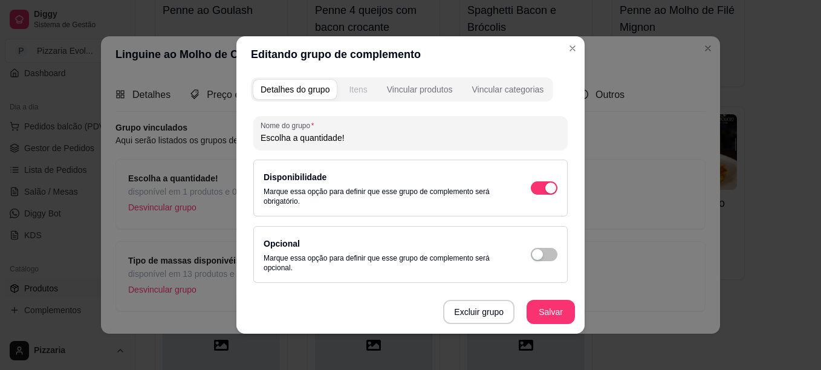
click at [354, 86] on div "Itens" at bounding box center [358, 89] width 18 height 12
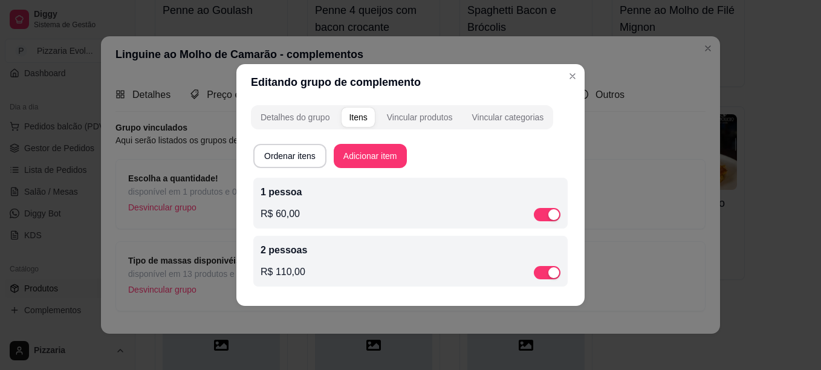
click at [322, 224] on div "1 pessoa R$ 60,00" at bounding box center [410, 203] width 314 height 51
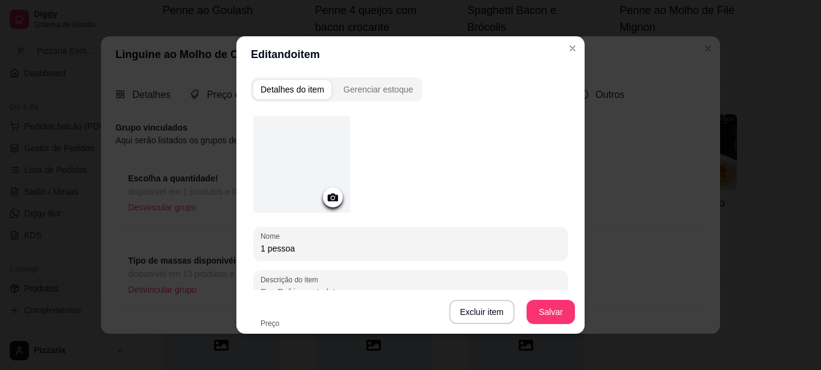
scroll to position [128, 0]
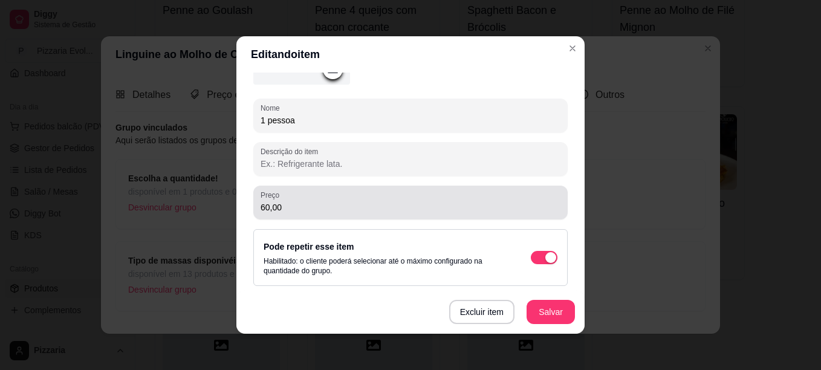
click at [329, 198] on div "60,00" at bounding box center [411, 202] width 300 height 24
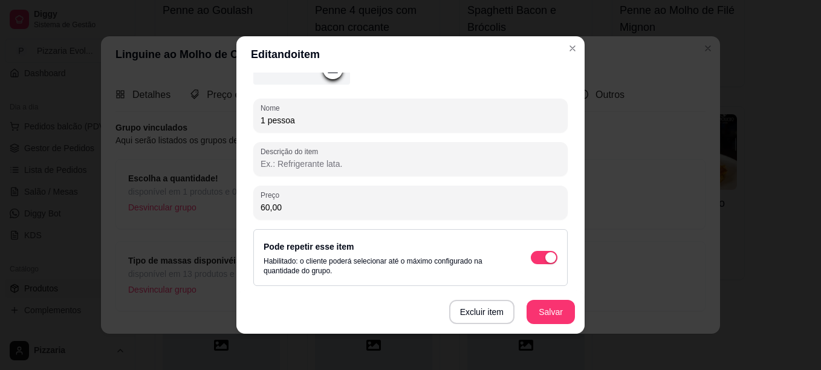
click at [273, 207] on input "60,00" at bounding box center [411, 207] width 300 height 12
type input "65,00"
click at [539, 313] on button "Salvar" at bounding box center [550, 313] width 47 height 24
click at [561, 307] on button "Salvar" at bounding box center [550, 313] width 47 height 24
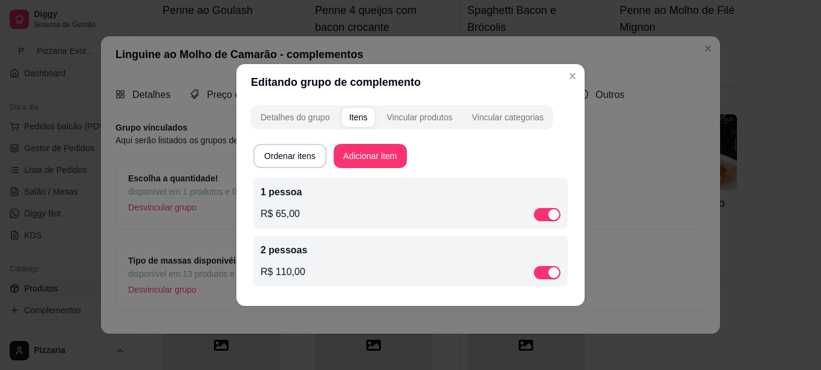
click at [337, 267] on div "R$ 110,00" at bounding box center [411, 272] width 300 height 15
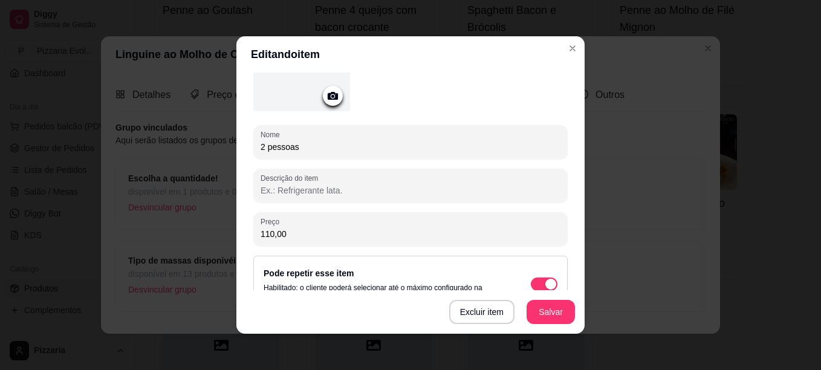
scroll to position [111, 0]
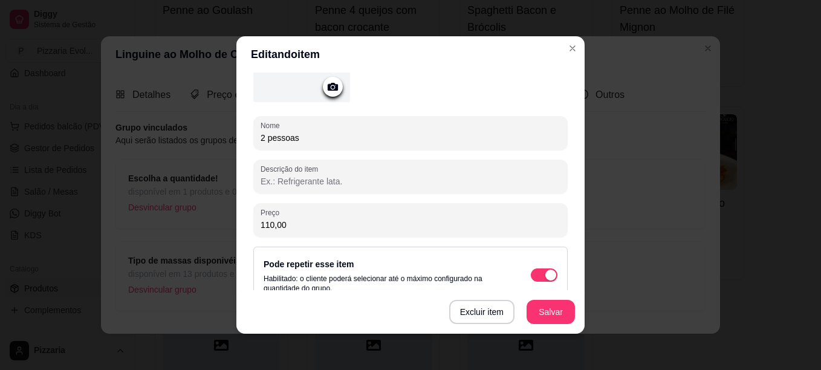
click at [281, 227] on input "110,00" at bounding box center [411, 225] width 300 height 12
type input "120,00"
click at [548, 321] on button "Salvar" at bounding box center [550, 313] width 47 height 24
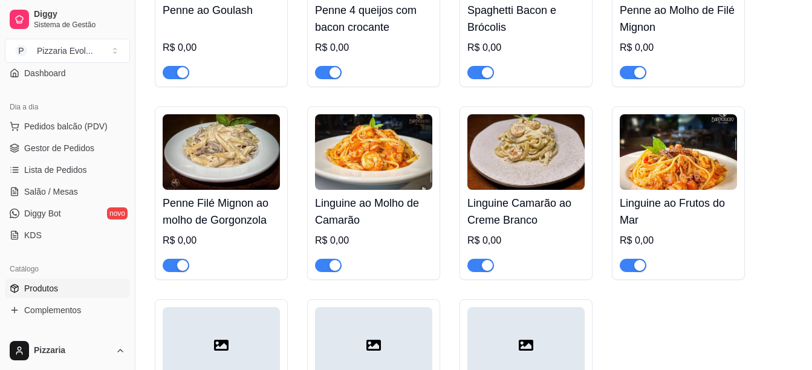
click at [571, 195] on h4 "Linguine Camarão ao Creme Branco" at bounding box center [525, 212] width 117 height 34
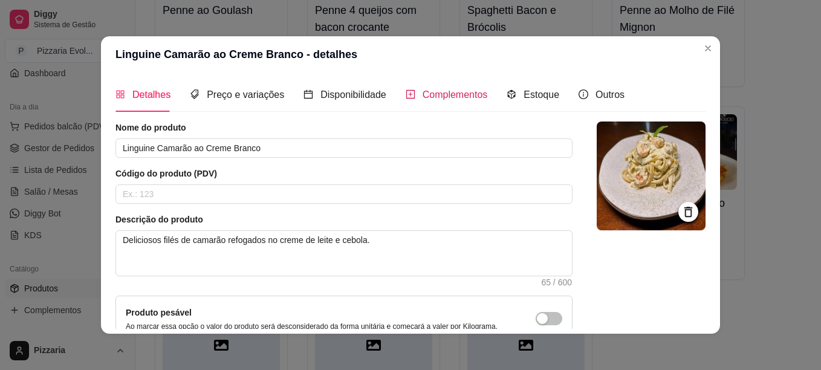
click at [412, 89] on div "Complementos" at bounding box center [447, 94] width 82 height 15
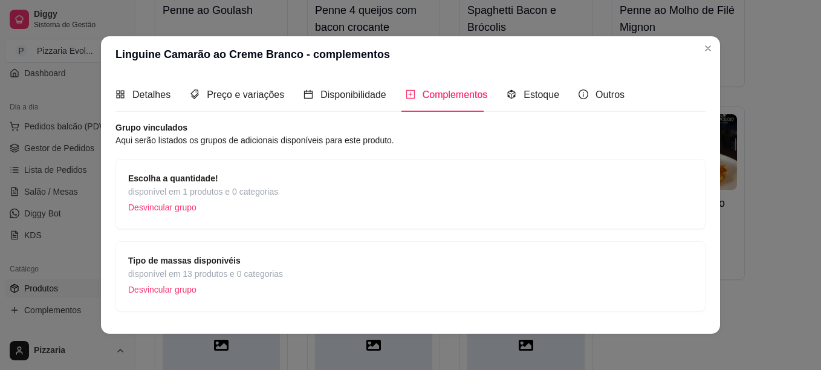
click at [244, 174] on span "Escolha a quantidade!" at bounding box center [203, 178] width 150 height 13
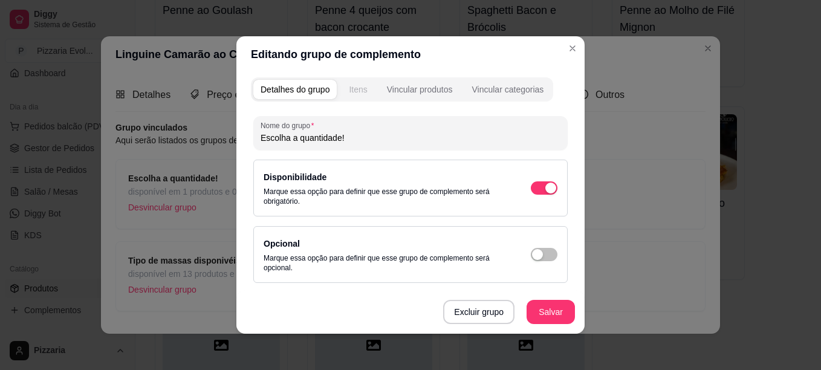
click at [357, 83] on button "Itens" at bounding box center [358, 89] width 33 height 19
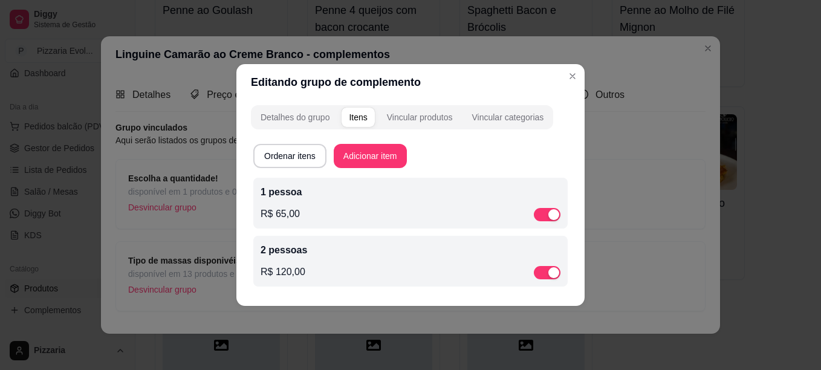
click at [338, 221] on div "R$ 65,00" at bounding box center [411, 214] width 300 height 15
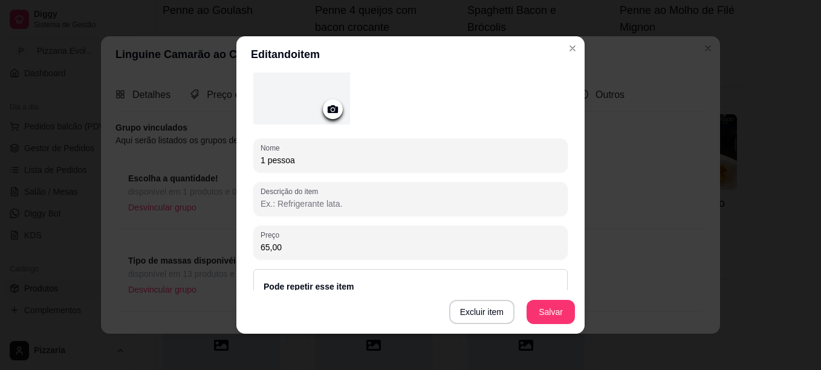
scroll to position [99, 0]
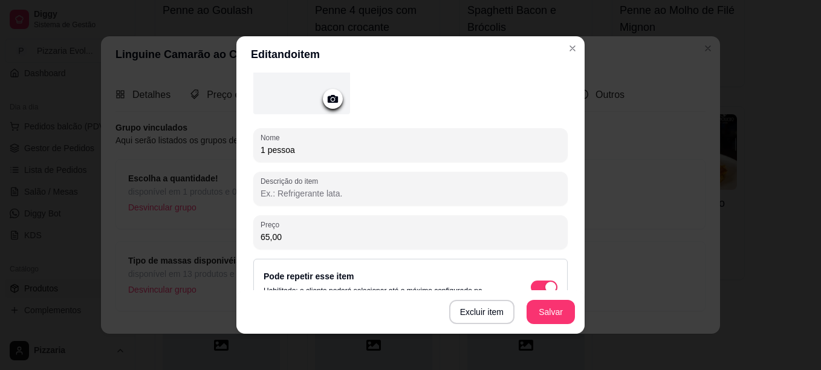
click at [295, 236] on input "65,00" at bounding box center [411, 237] width 300 height 12
type input "70,00"
click at [554, 301] on button "Salvar" at bounding box center [550, 313] width 47 height 24
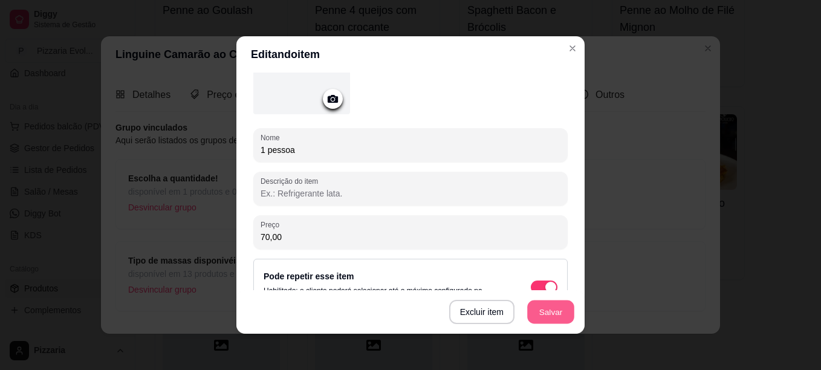
click at [553, 316] on button "Salvar" at bounding box center [550, 313] width 47 height 24
click at [553, 316] on div "Excluir item Salvar" at bounding box center [410, 312] width 348 height 44
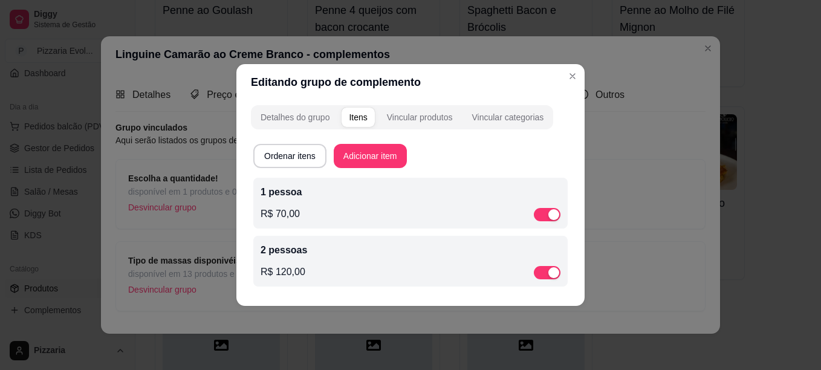
click at [317, 272] on div "R$ 120,00" at bounding box center [411, 272] width 300 height 15
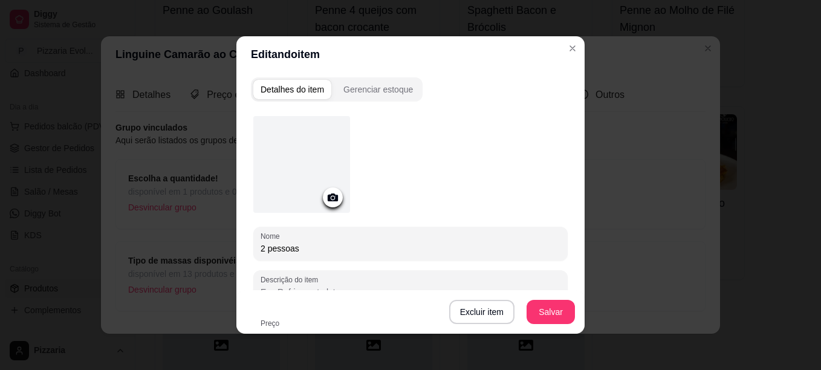
scroll to position [116, 0]
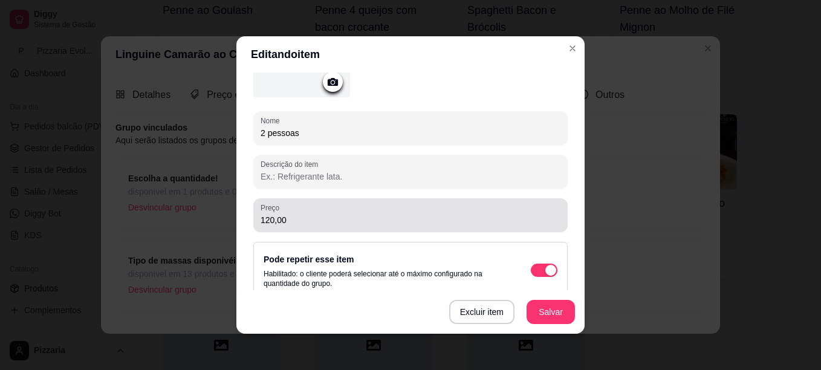
click at [311, 212] on div "120,00" at bounding box center [411, 215] width 300 height 24
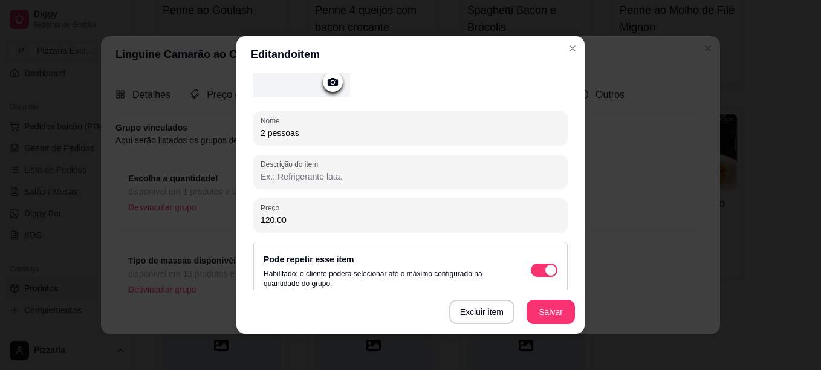
click at [311, 212] on div "120,00" at bounding box center [411, 215] width 300 height 24
click at [281, 221] on input "120,00" at bounding box center [411, 220] width 300 height 12
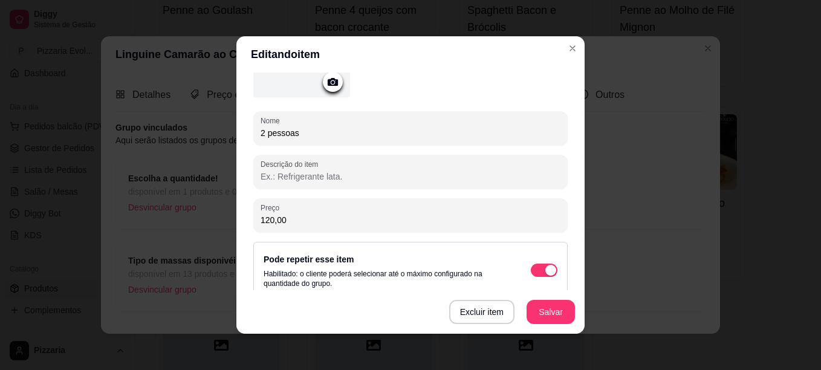
click at [281, 221] on input "120,00" at bounding box center [411, 220] width 300 height 12
type input "128,00"
click at [553, 310] on button "Salvar" at bounding box center [550, 313] width 47 height 24
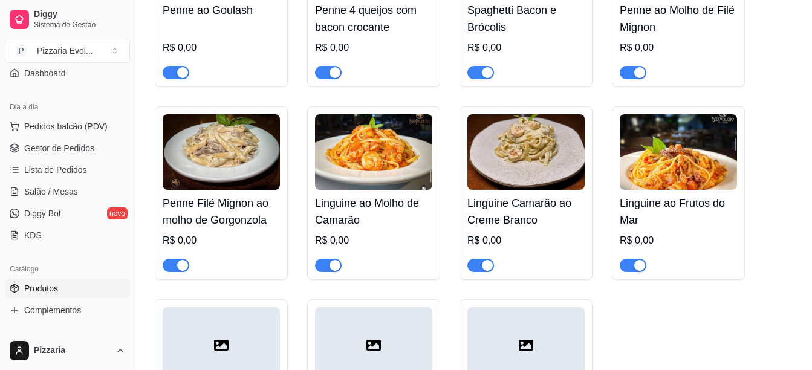
click at [700, 195] on h4 "Linguine ao Frutos do Mar" at bounding box center [678, 212] width 117 height 34
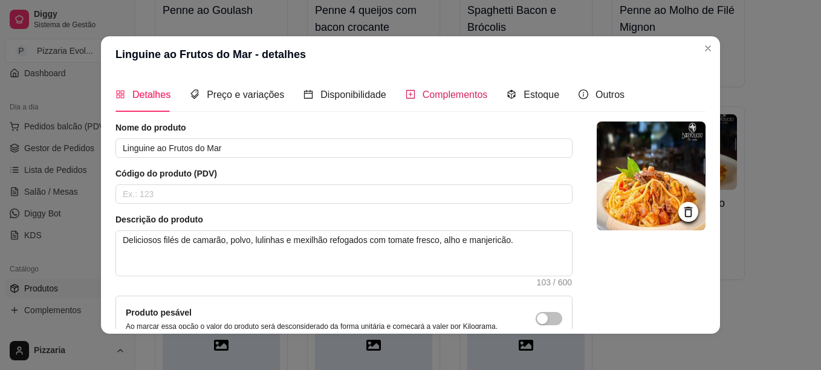
click at [456, 102] on div "Complementos" at bounding box center [447, 94] width 82 height 15
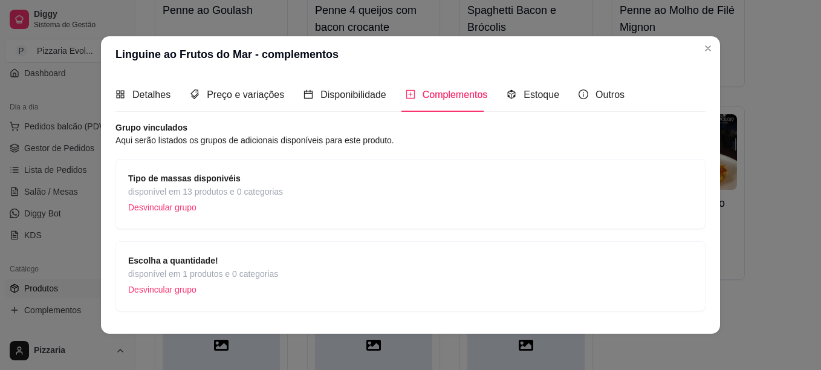
click at [330, 266] on div "Escolha a quantidade! disponível em 1 produtos e 0 categorias Desvincular grupo" at bounding box center [410, 276] width 565 height 45
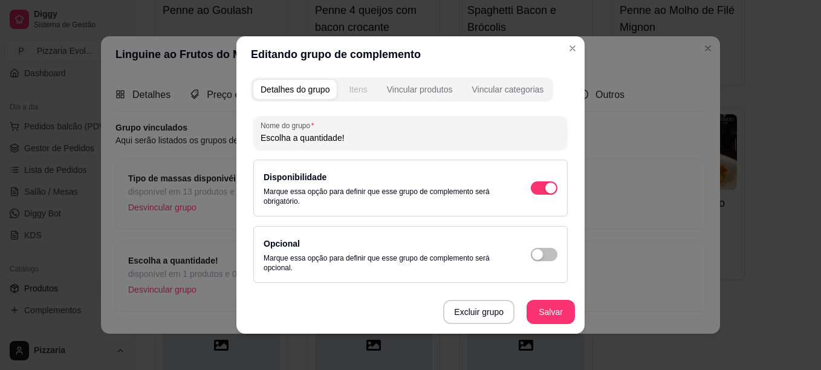
click at [349, 86] on div "Itens" at bounding box center [358, 89] width 18 height 12
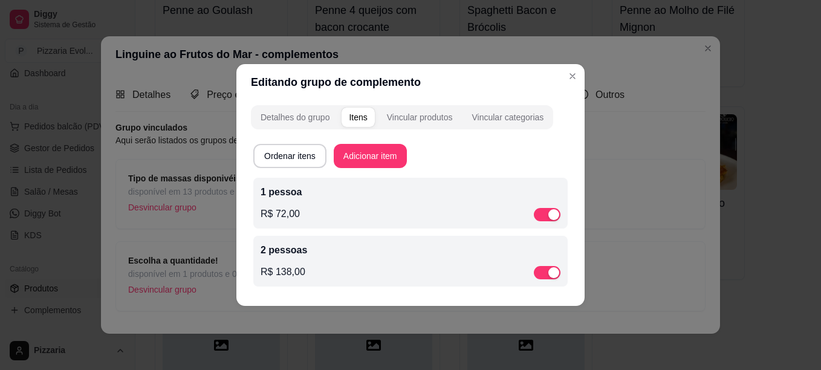
click at [369, 206] on div "1 pessoa R$ 72,00" at bounding box center [411, 203] width 300 height 36
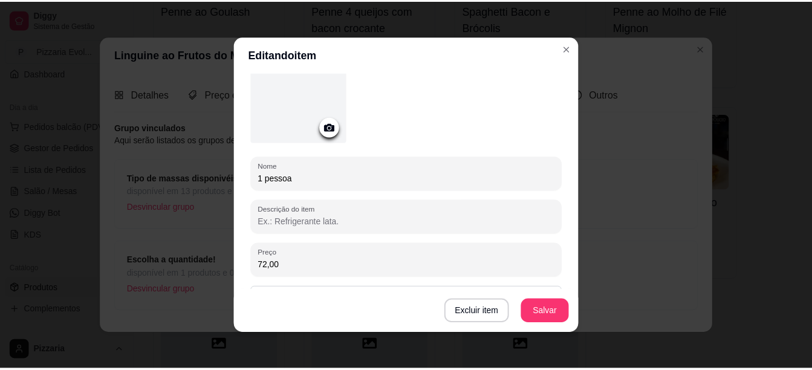
scroll to position [87, 0]
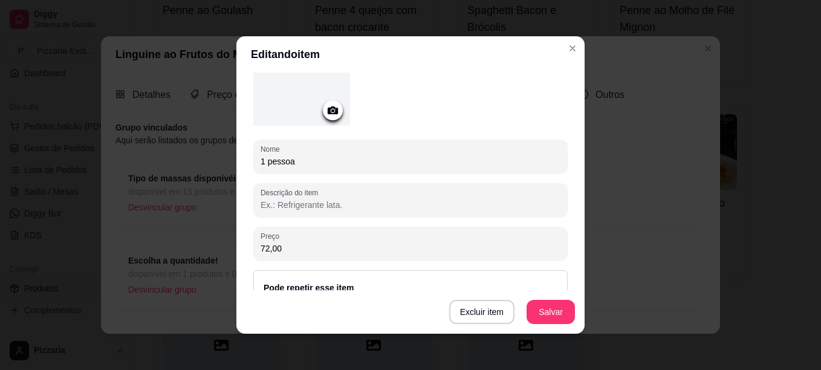
click at [290, 250] on input "72,00" at bounding box center [411, 248] width 300 height 12
type input "77,00"
click at [540, 304] on button "Salvar" at bounding box center [550, 313] width 47 height 24
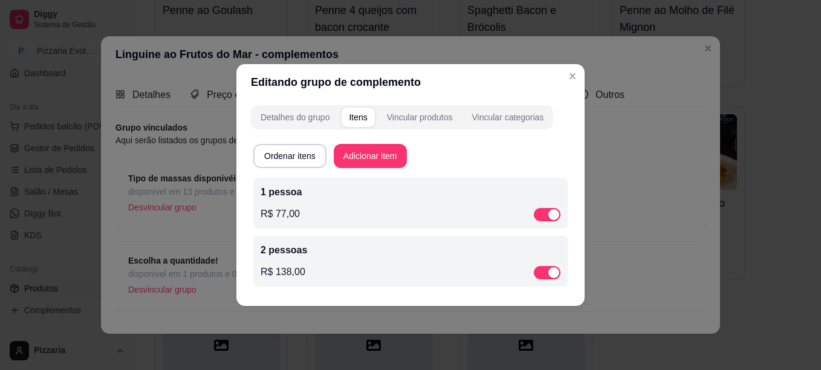
click at [324, 272] on div "R$ 138,00" at bounding box center [411, 272] width 300 height 15
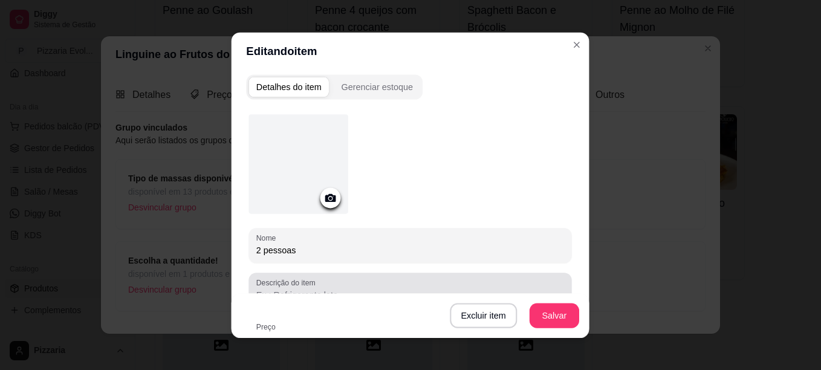
click at [324, 273] on div "Descrição do item" at bounding box center [410, 290] width 323 height 35
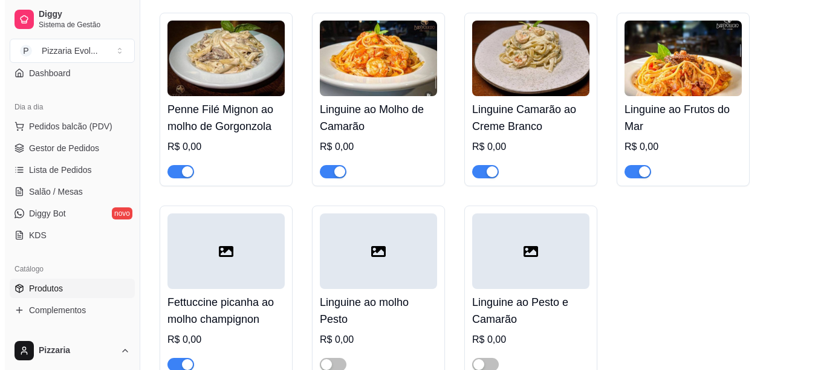
scroll to position [3225, 0]
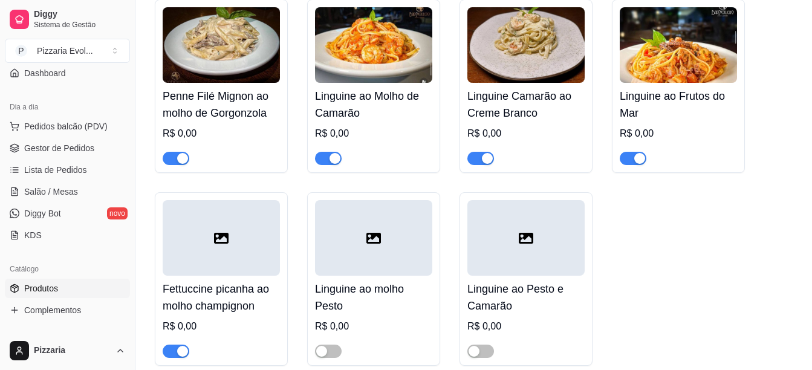
click at [226, 319] on div "R$ 0,00" at bounding box center [221, 326] width 117 height 15
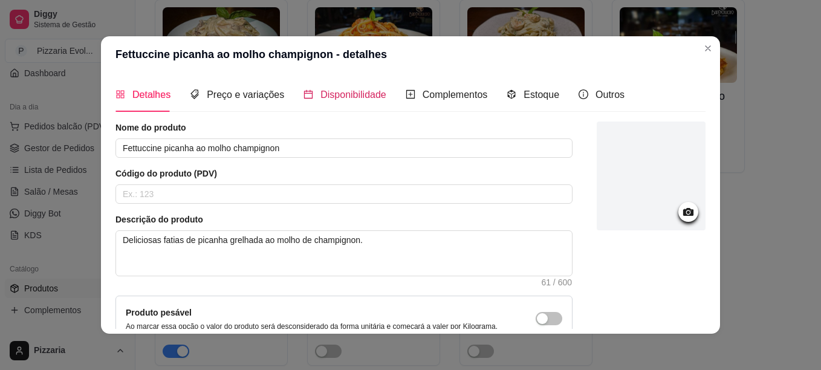
click at [365, 97] on span "Disponibilidade" at bounding box center [354, 94] width 66 height 10
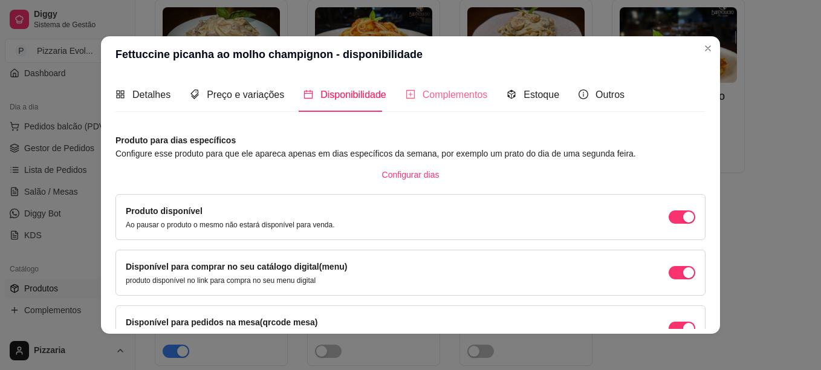
click at [432, 85] on div "Complementos" at bounding box center [447, 94] width 82 height 34
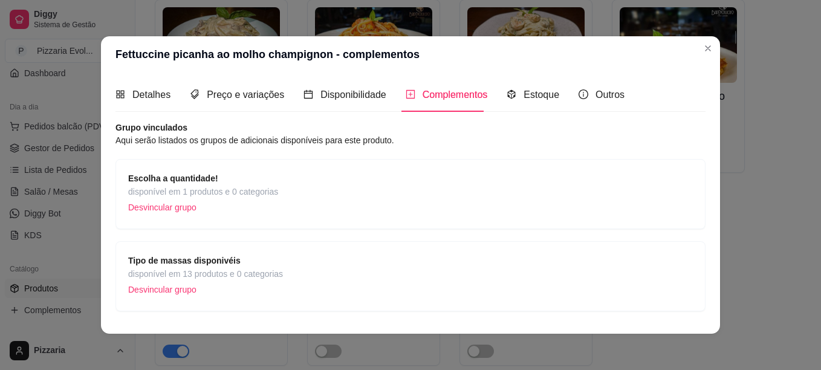
click at [314, 186] on div "Escolha a quantidade! disponível em 1 produtos e 0 categorias Desvincular grupo" at bounding box center [410, 194] width 565 height 45
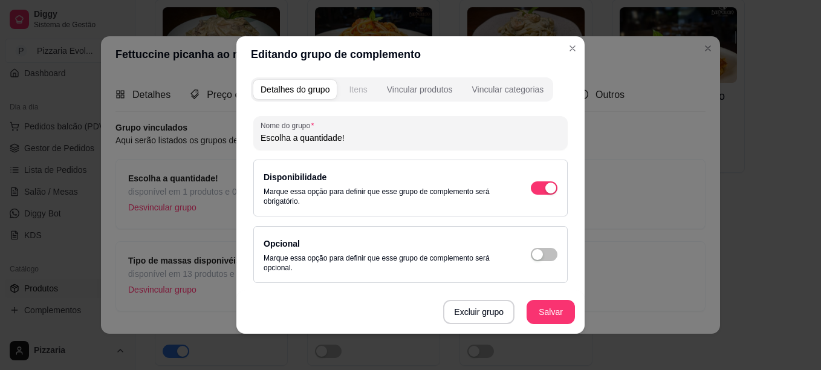
click at [359, 91] on div "Itens" at bounding box center [358, 89] width 18 height 12
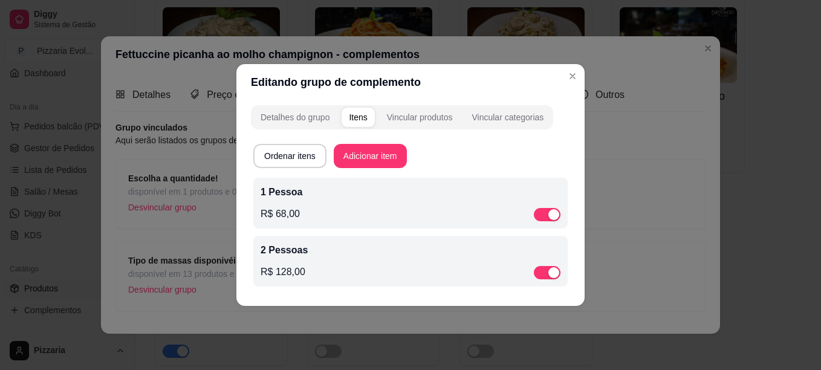
click at [313, 225] on div "1 Pessoa R$ 68,00" at bounding box center [410, 203] width 314 height 51
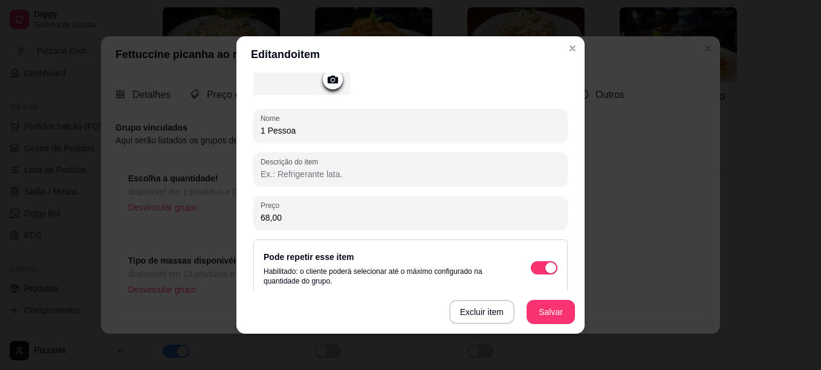
scroll to position [119, 0]
click at [283, 213] on input "68,00" at bounding box center [411, 217] width 300 height 12
type input "73,00"
click at [548, 315] on button "Salvar" at bounding box center [550, 313] width 47 height 24
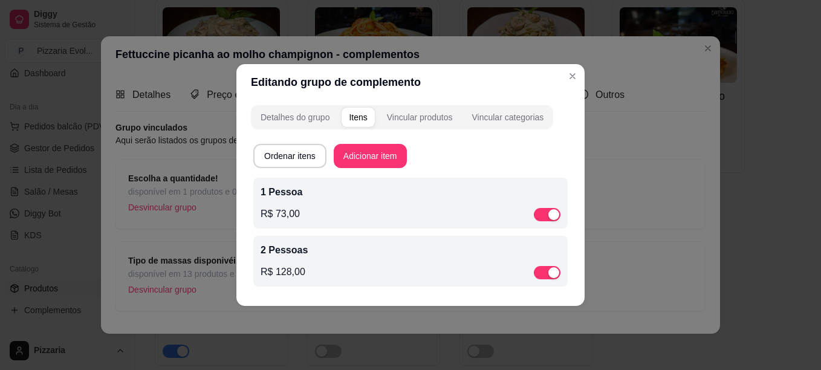
click at [366, 272] on div "R$ 128,00" at bounding box center [411, 272] width 300 height 15
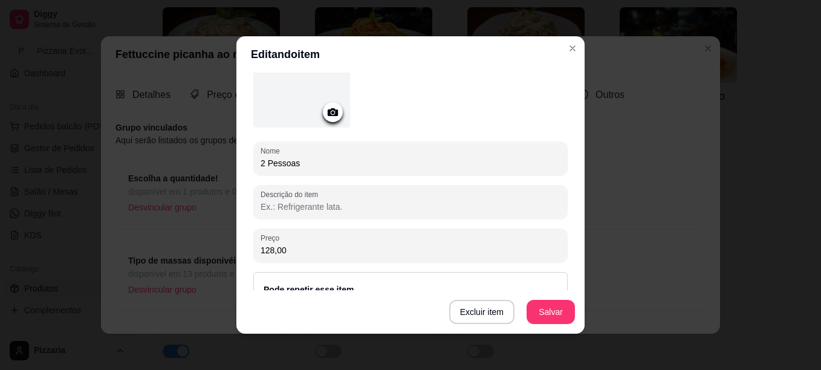
scroll to position [91, 0]
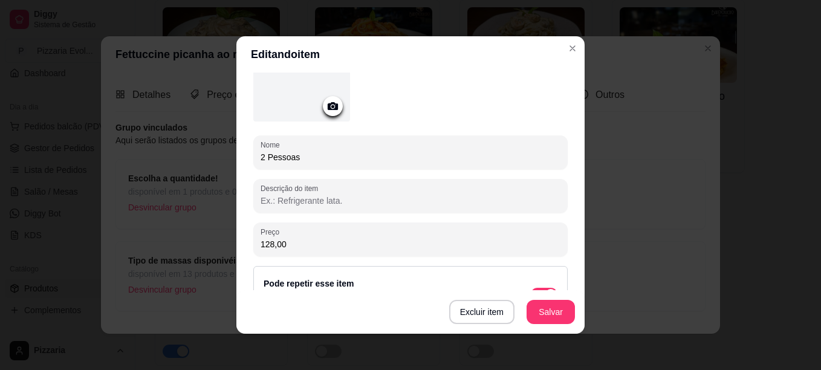
click at [279, 240] on input "128,00" at bounding box center [411, 244] width 300 height 12
type input "132,00"
click at [535, 308] on button "Salvar" at bounding box center [550, 313] width 47 height 24
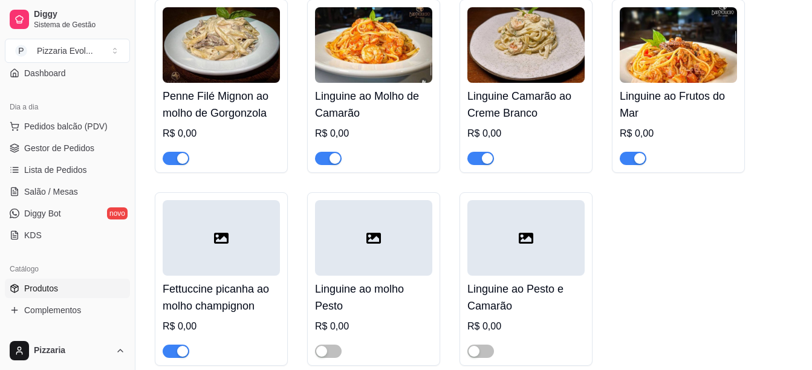
click at [389, 288] on h4 "Linguine ao molho Pesto" at bounding box center [373, 298] width 117 height 34
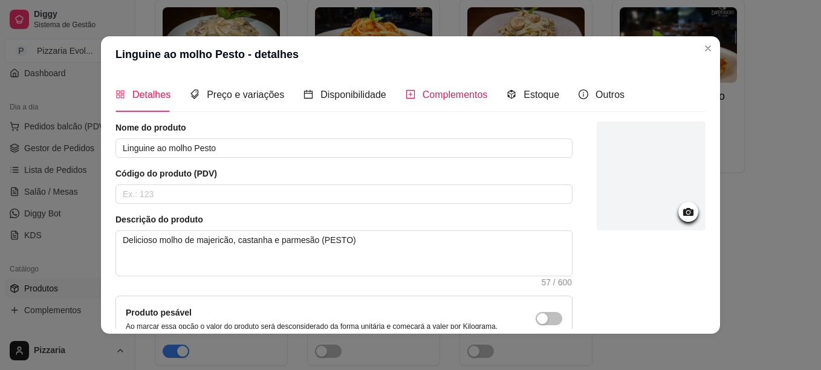
click at [410, 88] on div "Complementos" at bounding box center [447, 94] width 82 height 15
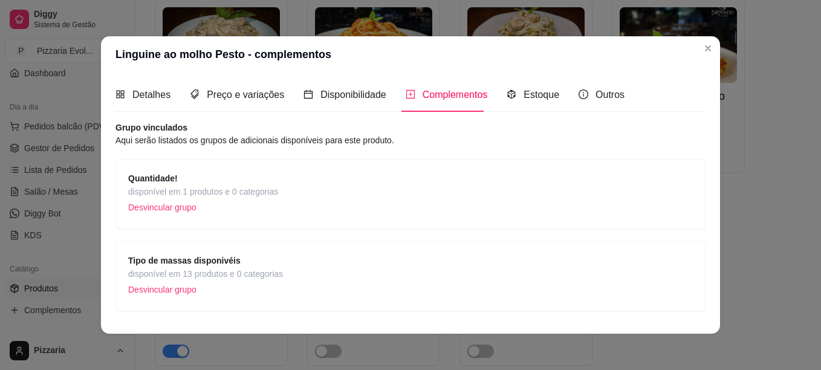
click at [296, 194] on div "Quantidade! disponível em 1 produtos e 0 categorias Desvincular grupo" at bounding box center [410, 194] width 565 height 45
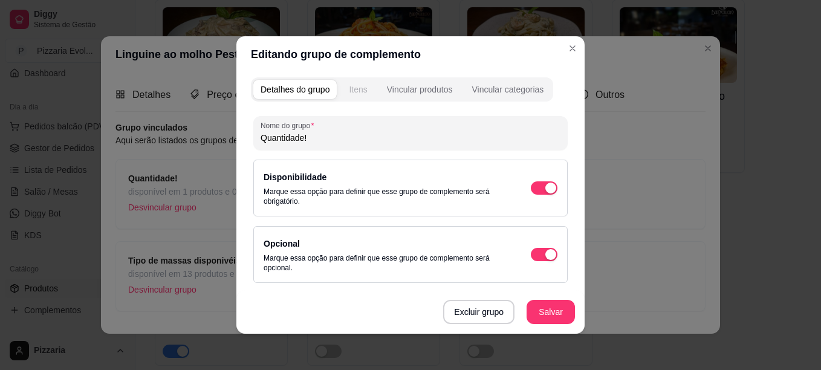
click at [363, 91] on div "Itens" at bounding box center [358, 89] width 18 height 12
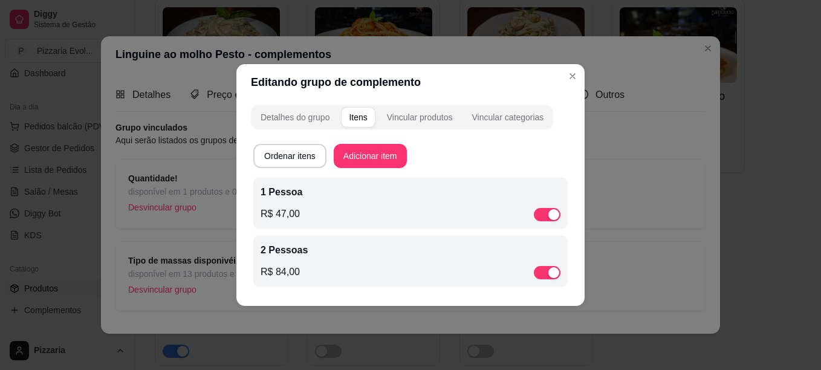
click at [346, 207] on div "R$ 47,00" at bounding box center [411, 214] width 300 height 15
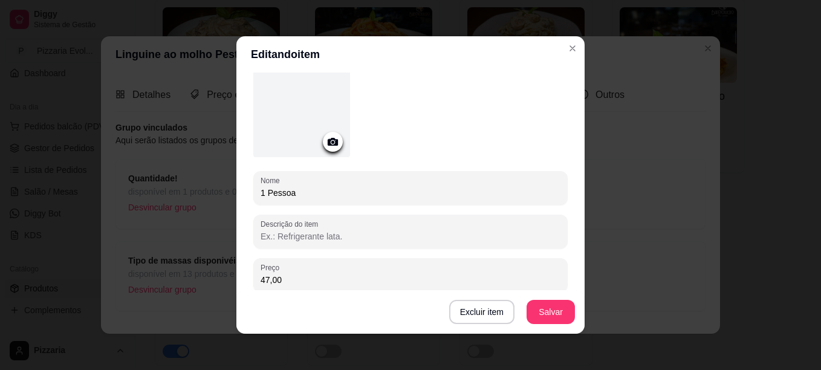
scroll to position [73, 0]
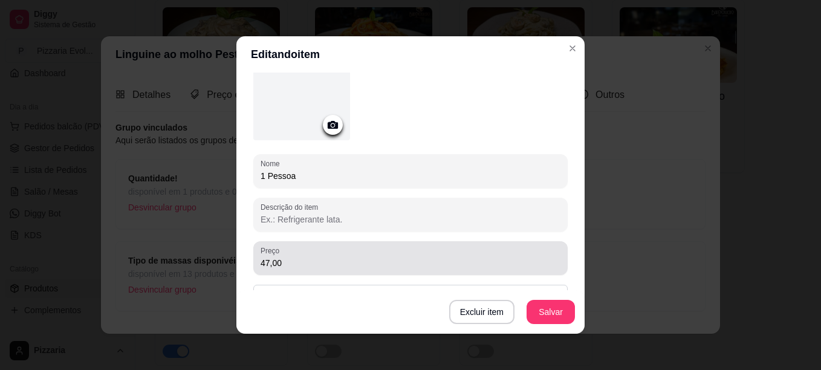
click at [281, 262] on input "47,00" at bounding box center [411, 263] width 300 height 12
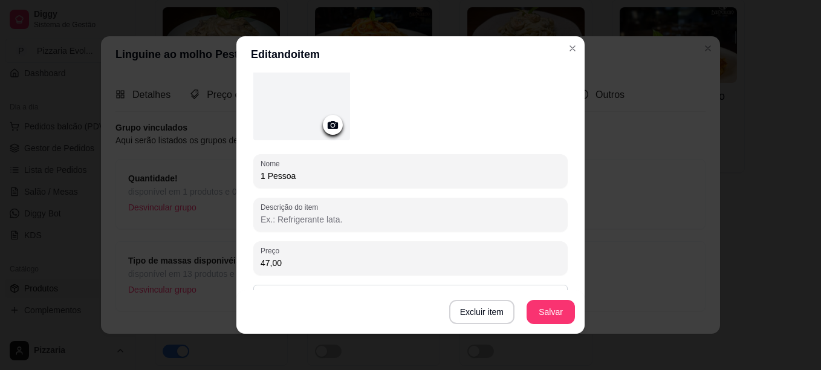
click at [281, 262] on input "47,00" at bounding box center [411, 263] width 300 height 12
type input "49,00"
click at [545, 311] on button "Salvar" at bounding box center [550, 313] width 47 height 24
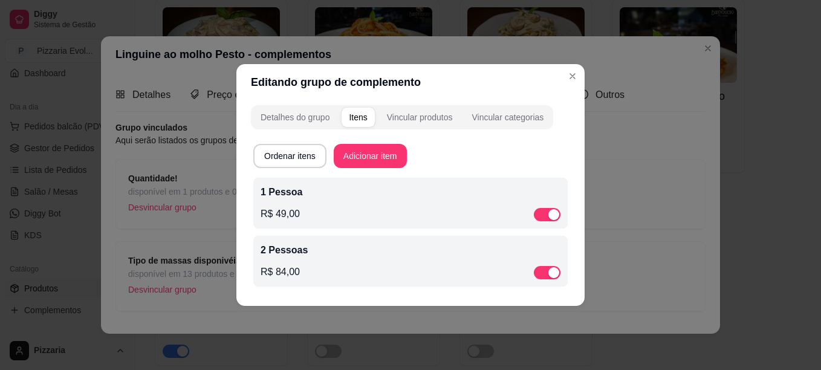
click at [328, 264] on div "2 Pessoas R$ 84,00" at bounding box center [411, 261] width 300 height 36
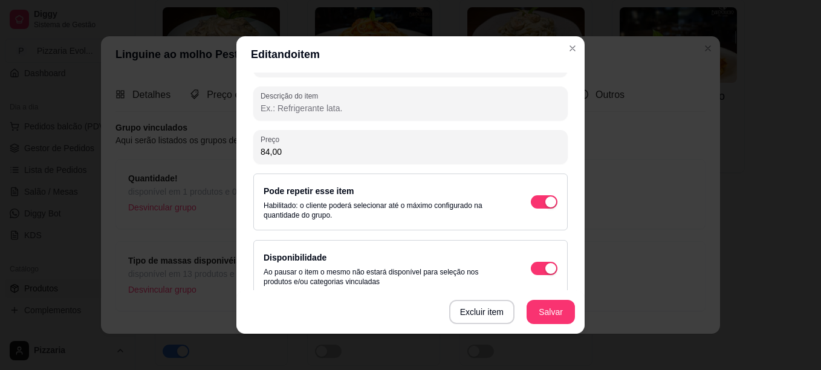
scroll to position [190, 0]
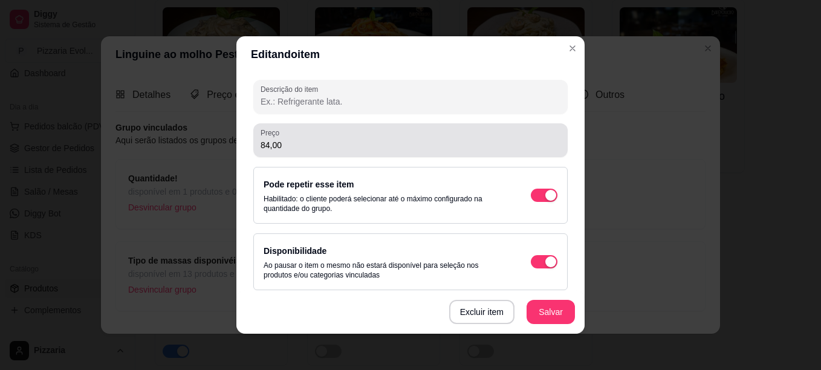
click at [273, 146] on input "84,00" at bounding box center [411, 145] width 300 height 12
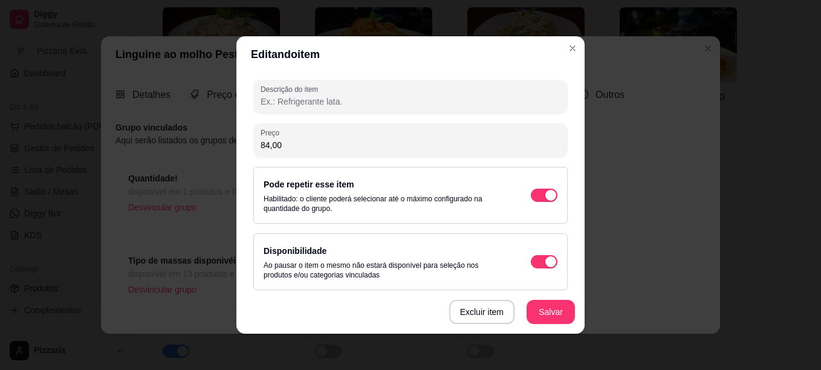
click at [273, 146] on input "84,00" at bounding box center [411, 145] width 300 height 12
type input "85,00"
click at [533, 306] on button "Salvar" at bounding box center [550, 313] width 47 height 24
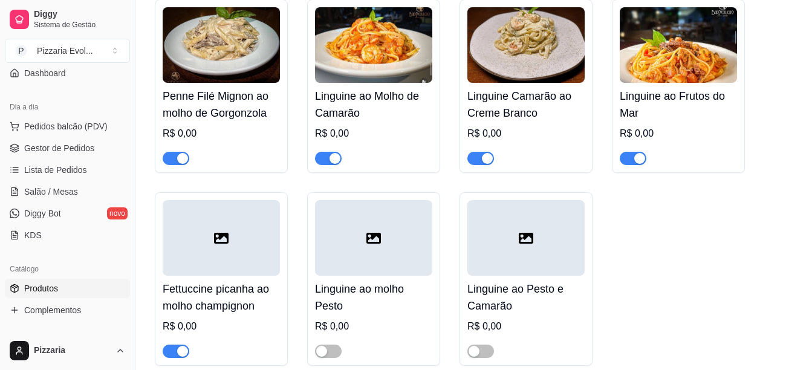
click at [555, 281] on h4 "Linguine ao Pesto e Camarão" at bounding box center [525, 298] width 117 height 34
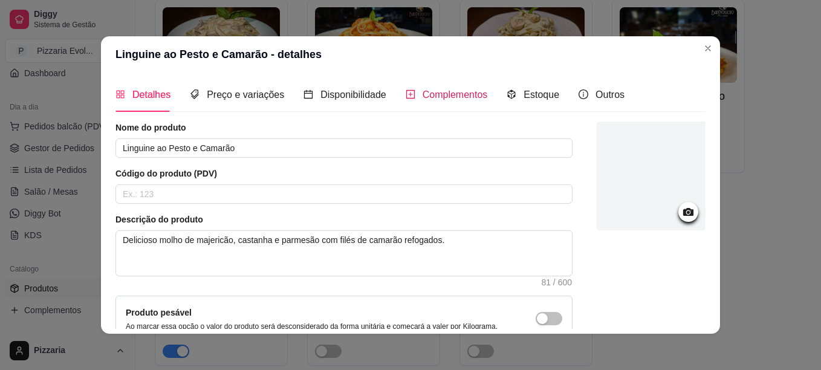
click at [408, 97] on div "Complementos" at bounding box center [447, 94] width 82 height 15
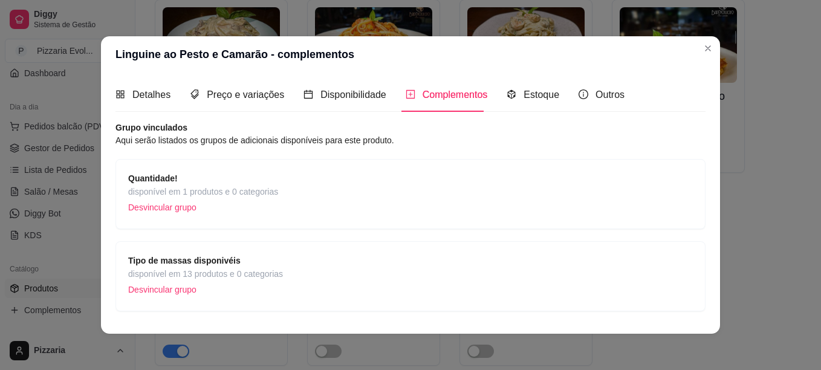
click at [301, 195] on div "Quantidade! disponível em 1 produtos e 0 categorias Desvincular grupo" at bounding box center [410, 194] width 565 height 45
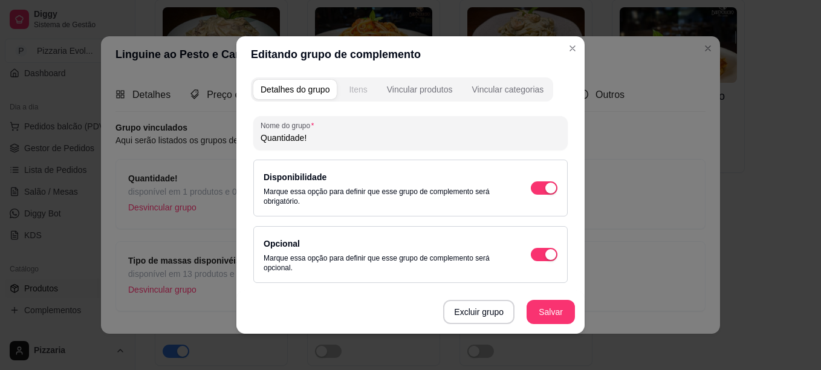
click at [365, 93] on button "Itens" at bounding box center [358, 89] width 33 height 19
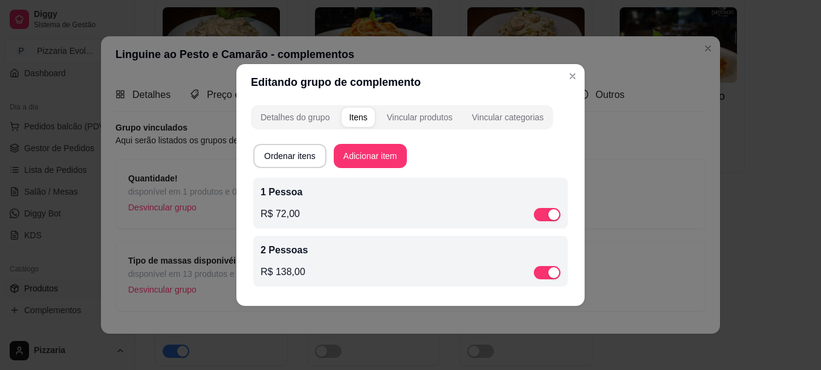
click at [362, 198] on p "1 Pessoa" at bounding box center [411, 192] width 300 height 15
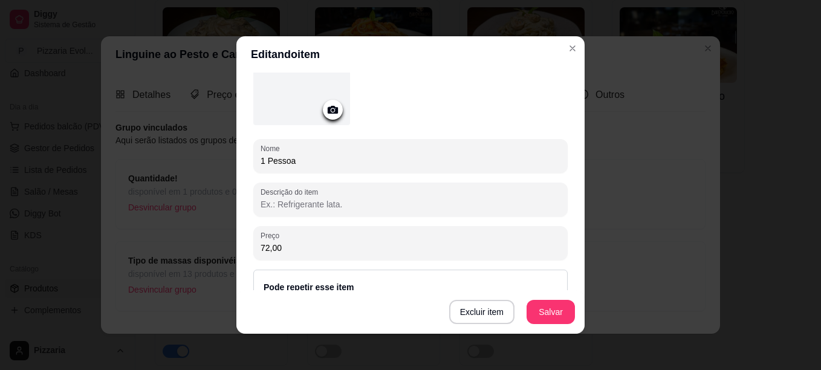
scroll to position [96, 0]
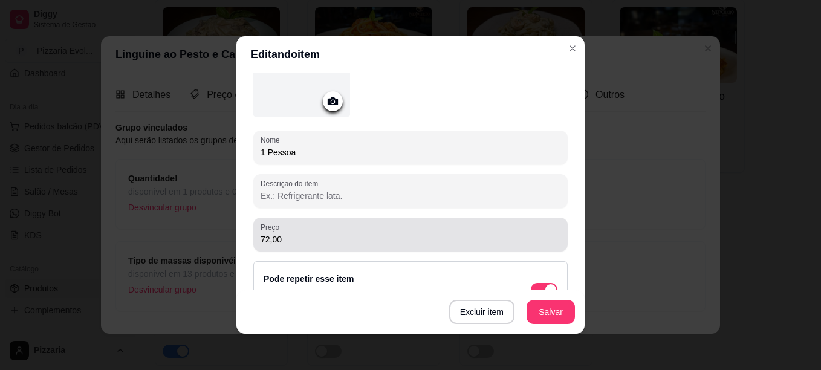
click at [287, 240] on input "72,00" at bounding box center [411, 239] width 300 height 12
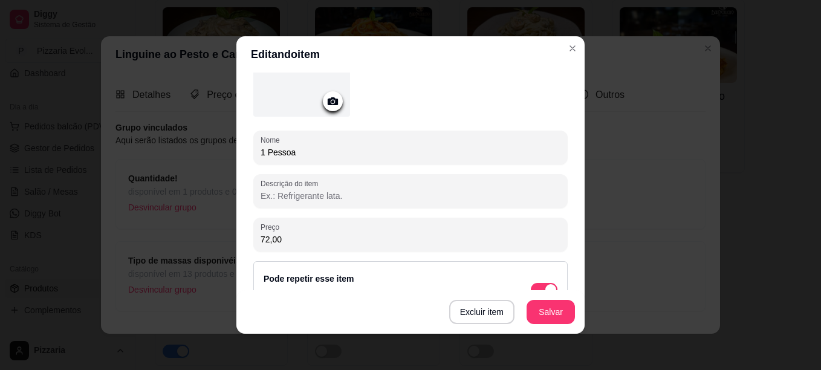
click at [287, 240] on input "72,00" at bounding box center [411, 239] width 300 height 12
type input "77,00"
click at [567, 312] on button "Salvar" at bounding box center [550, 313] width 47 height 24
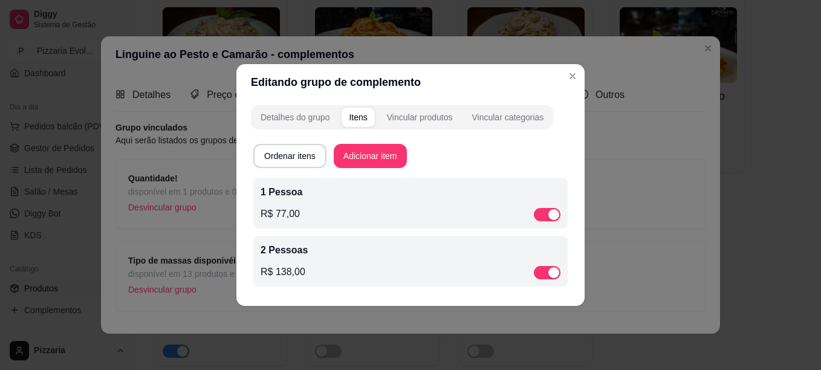
click at [348, 267] on div "R$ 138,00" at bounding box center [411, 272] width 300 height 15
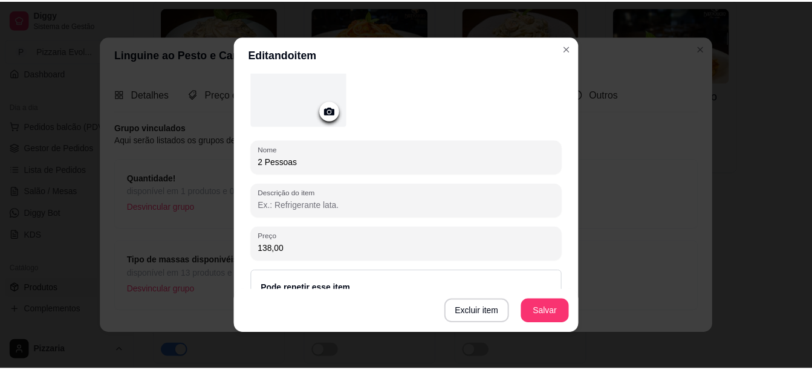
scroll to position [91, 0]
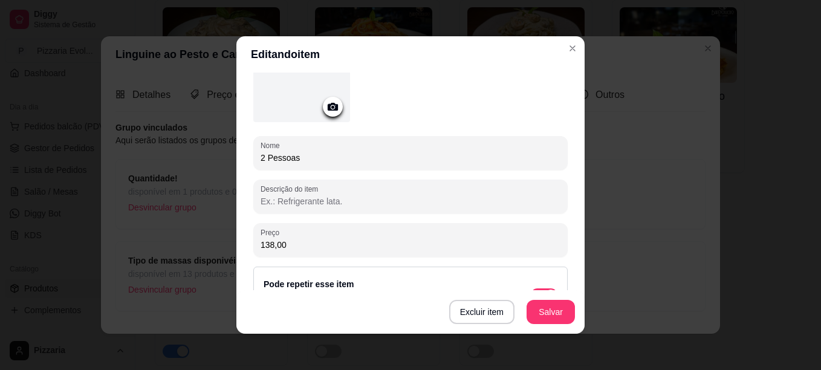
click at [285, 241] on input "138,00" at bounding box center [411, 245] width 300 height 12
type input "145,00"
click at [559, 308] on button "Salvar" at bounding box center [550, 313] width 47 height 24
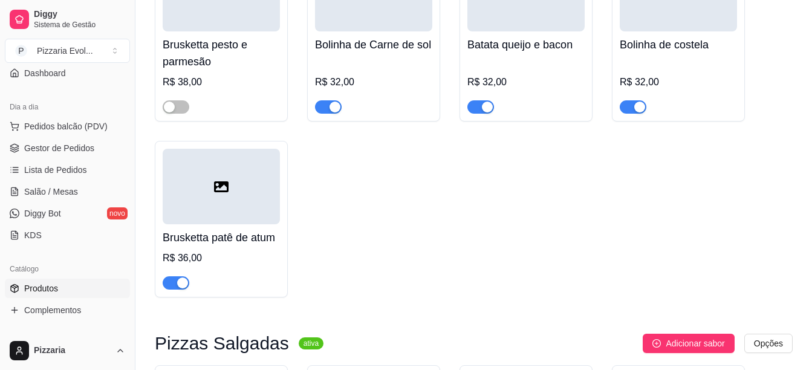
scroll to position [587, 0]
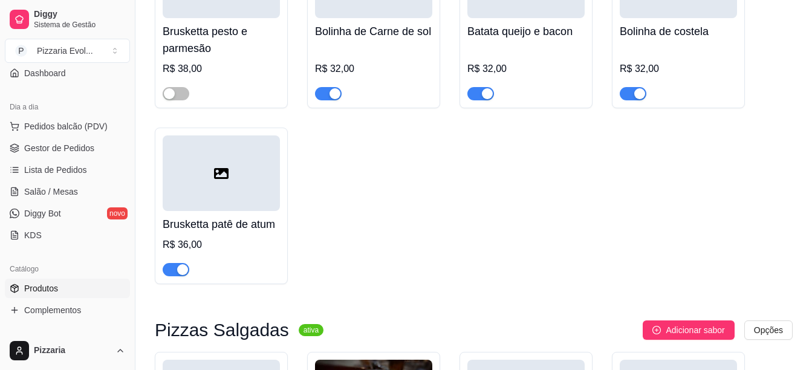
click at [232, 65] on div "R$ 38,00" at bounding box center [221, 69] width 117 height 15
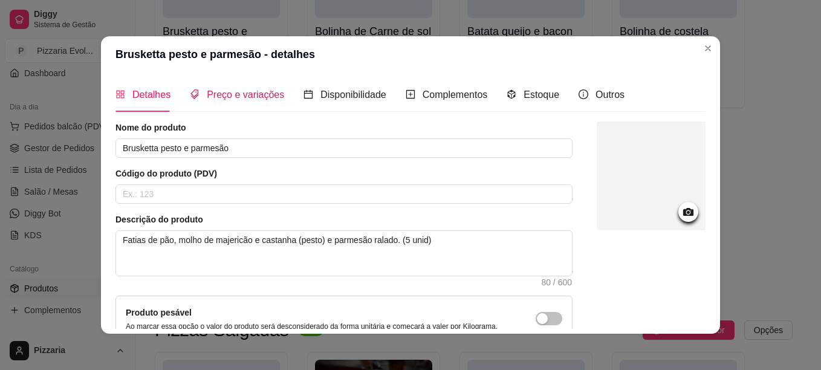
click at [261, 101] on div "Preço e variações" at bounding box center [237, 94] width 94 height 15
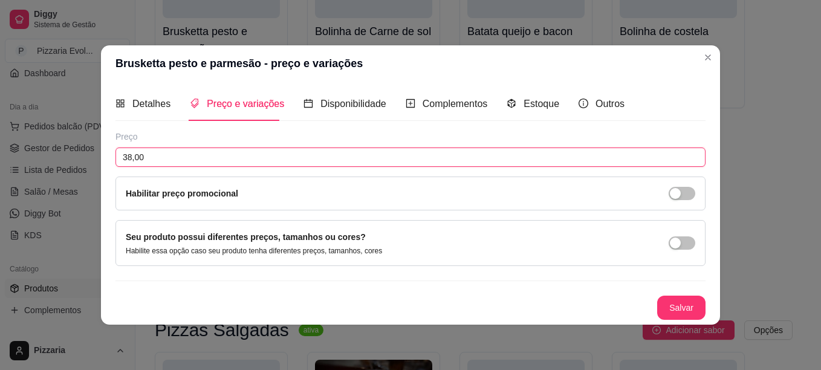
click at [256, 154] on input "38,00" at bounding box center [411, 157] width 590 height 19
type input "36,00"
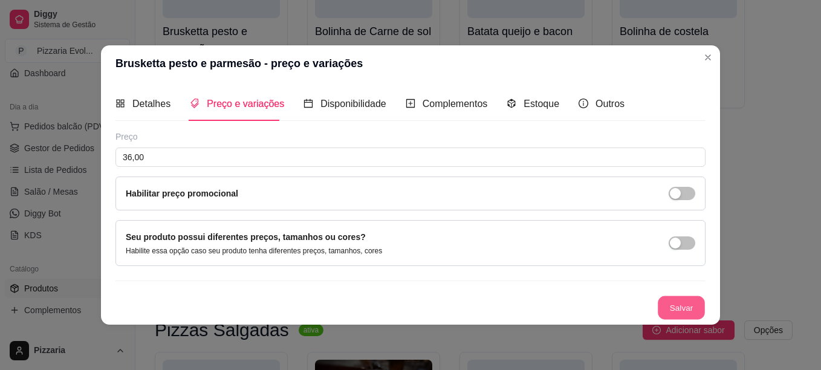
click at [668, 308] on button "Salvar" at bounding box center [681, 308] width 47 height 24
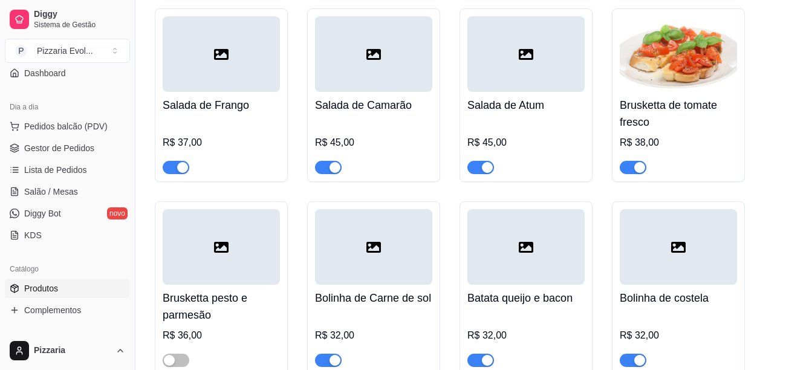
scroll to position [293, 0]
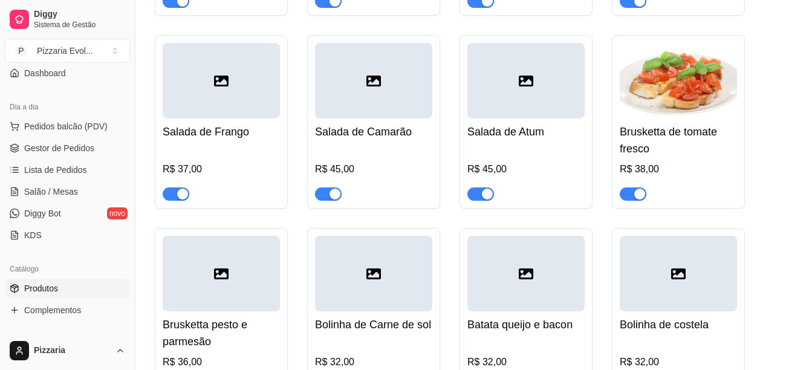
click at [700, 172] on div "R$ 38,00" at bounding box center [678, 169] width 117 height 15
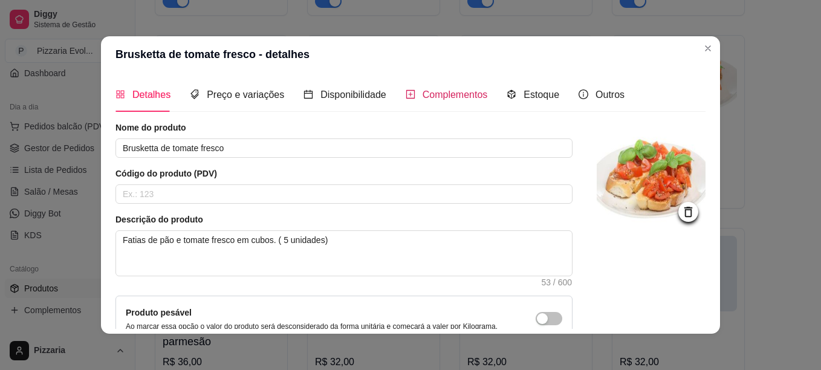
click at [474, 94] on span "Complementos" at bounding box center [455, 94] width 65 height 10
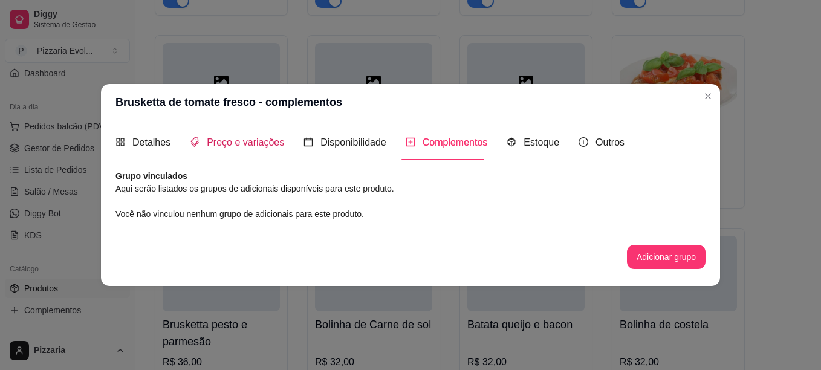
click at [251, 137] on span "Preço e variações" at bounding box center [245, 142] width 77 height 10
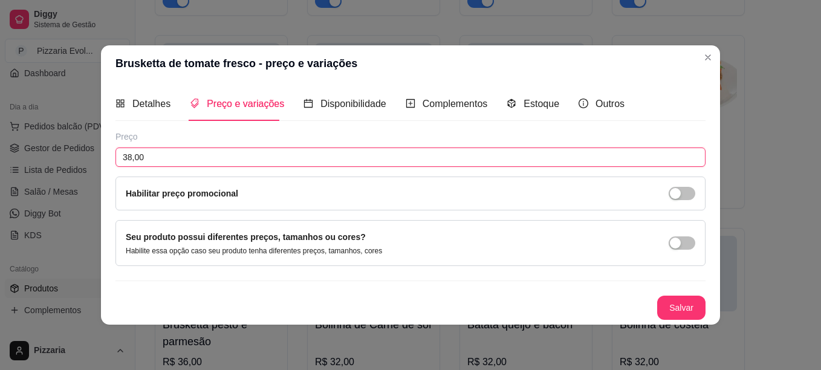
click at [241, 154] on input "38,00" at bounding box center [411, 157] width 590 height 19
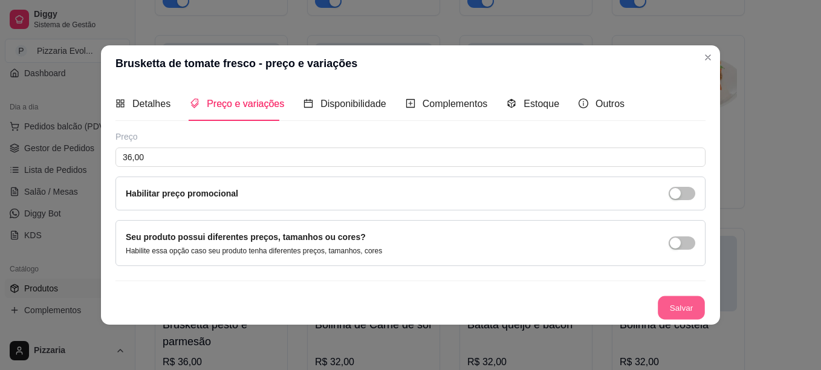
click at [681, 307] on button "Salvar" at bounding box center [681, 308] width 47 height 24
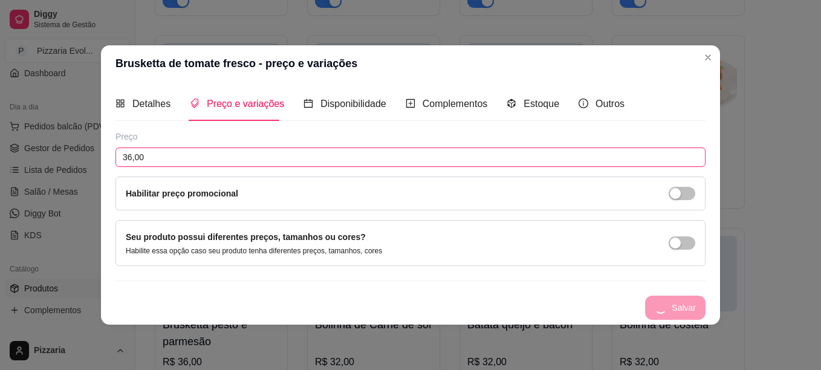
click at [177, 155] on input "36,00" at bounding box center [411, 157] width 590 height 19
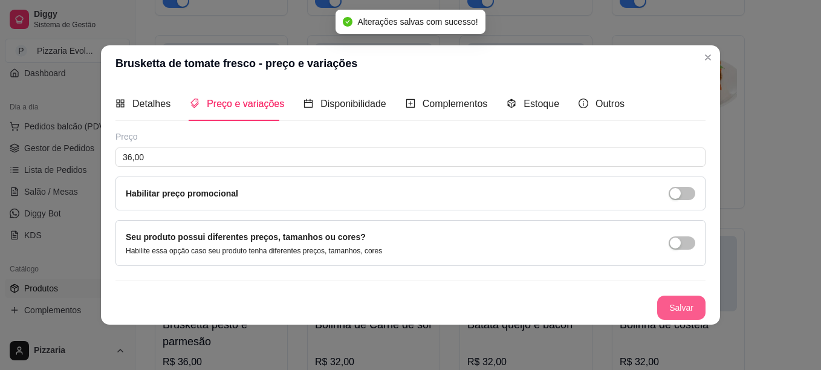
click at [689, 305] on button "Salvar" at bounding box center [681, 308] width 48 height 24
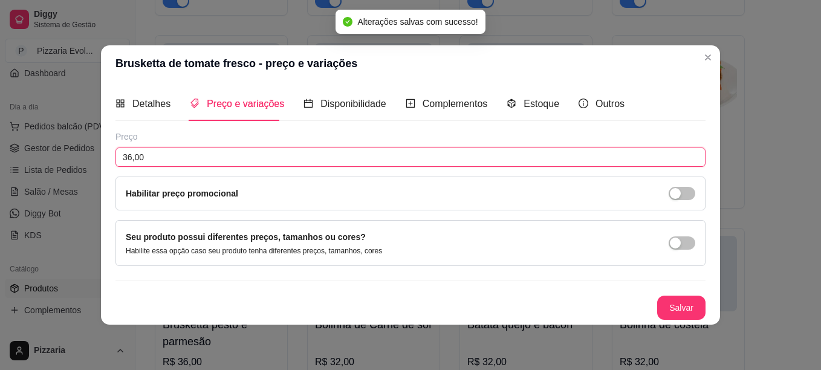
click at [171, 159] on input "36,00" at bounding box center [411, 157] width 590 height 19
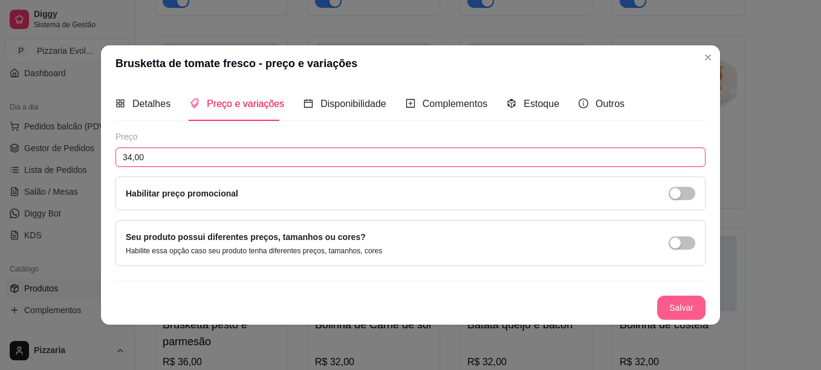
type input "34,00"
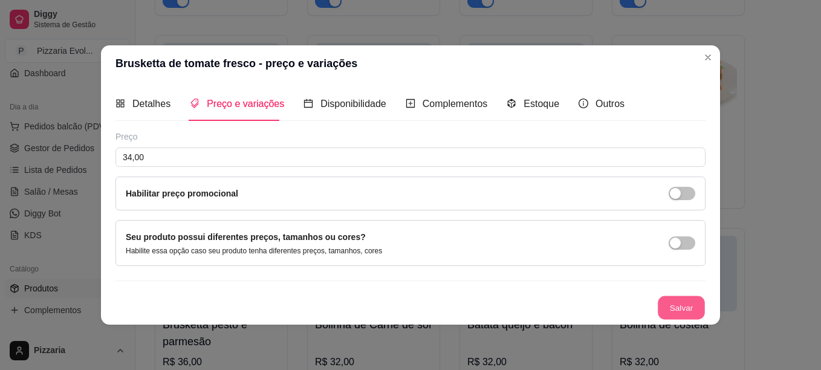
click at [671, 305] on button "Salvar" at bounding box center [681, 308] width 47 height 24
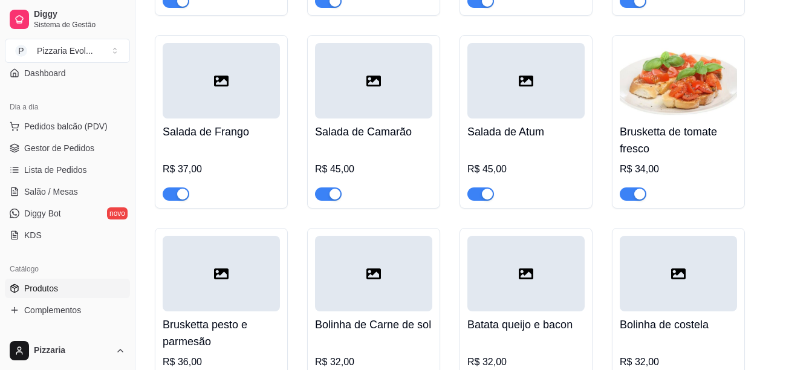
scroll to position [0, 0]
